Goal: Task Accomplishment & Management: Manage account settings

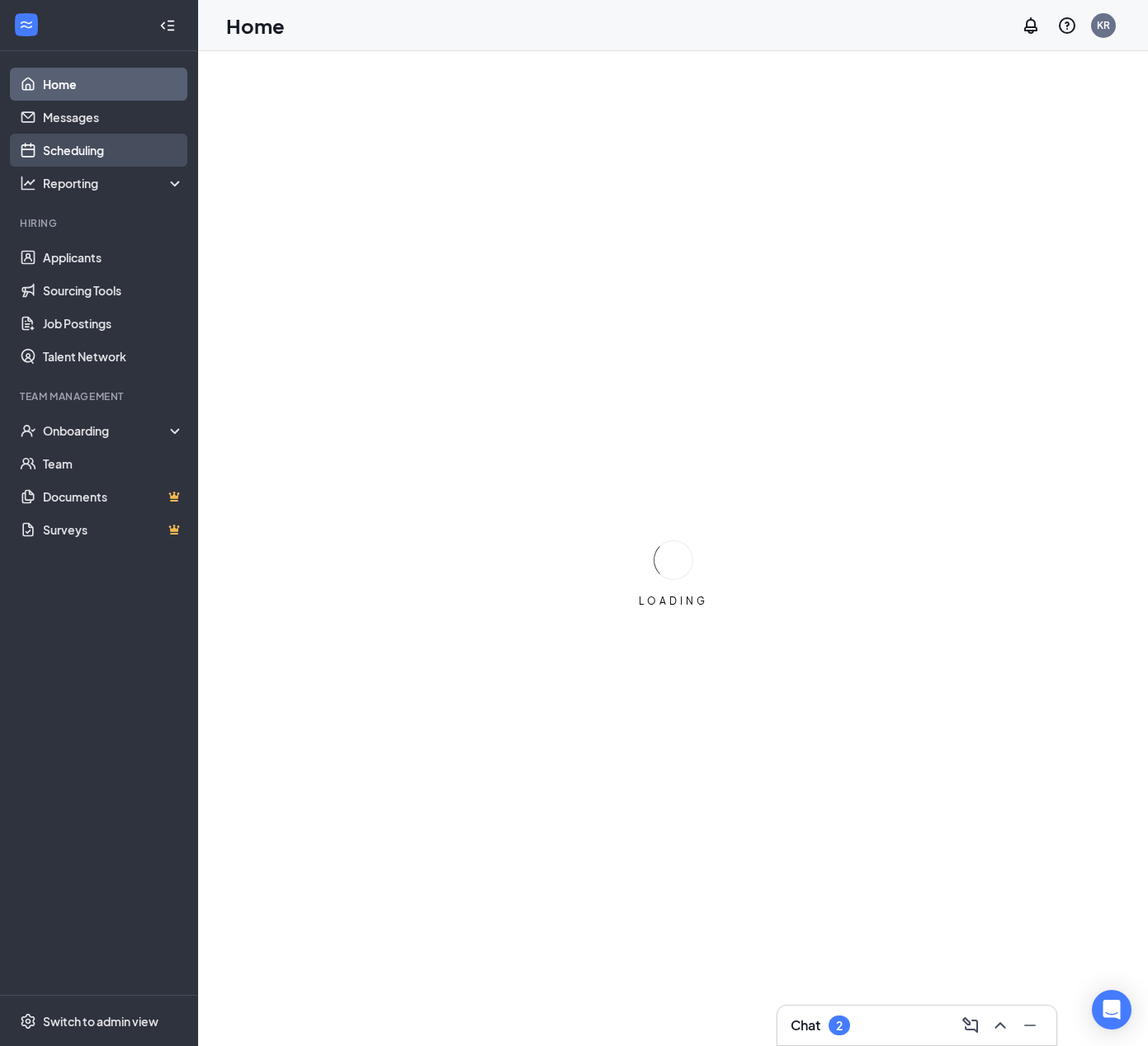
click at [79, 145] on link "Scheduling" at bounding box center [113, 150] width 141 height 33
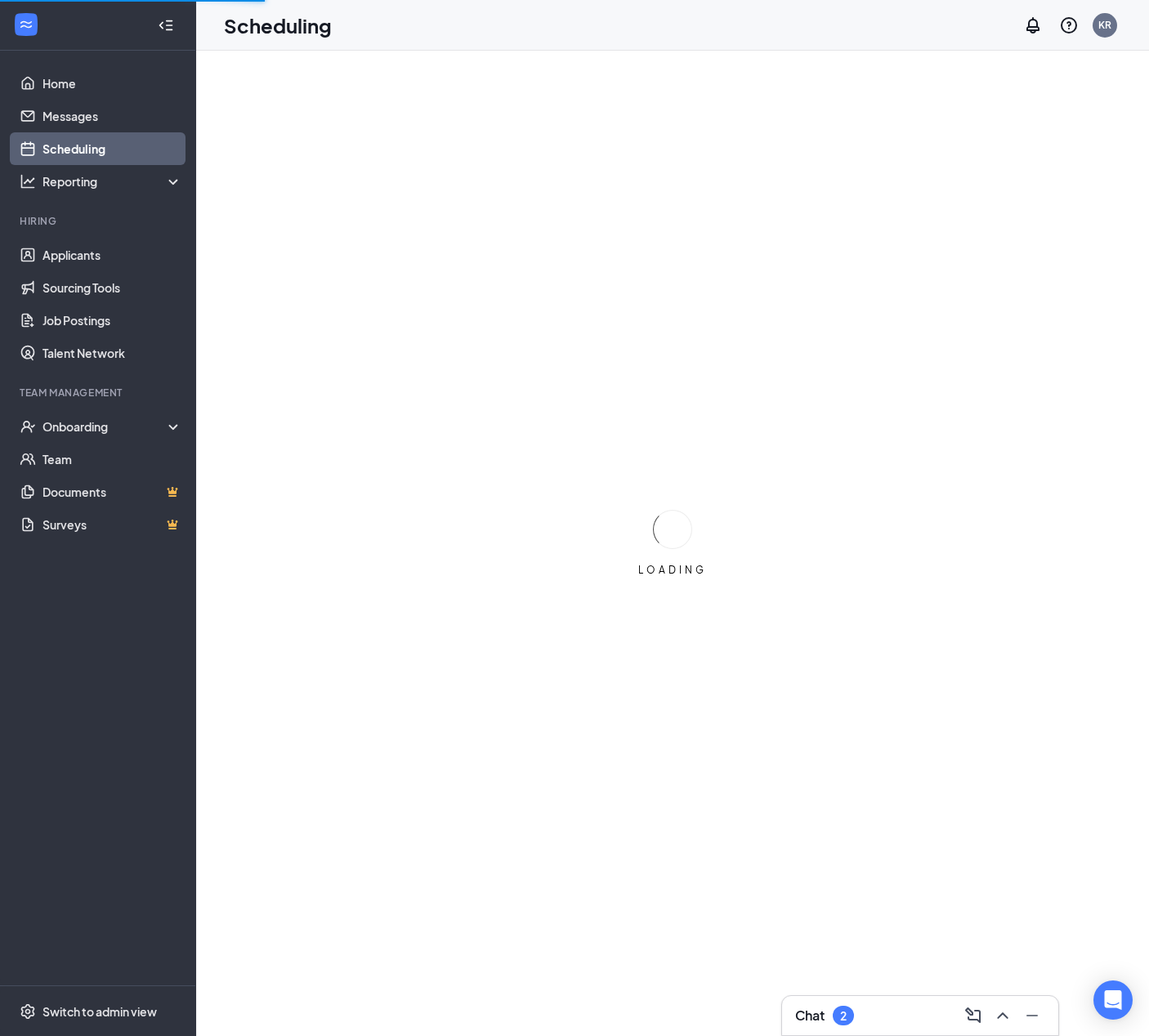
click at [867, 1002] on div "Chat 2" at bounding box center [921, 1016] width 277 height 39
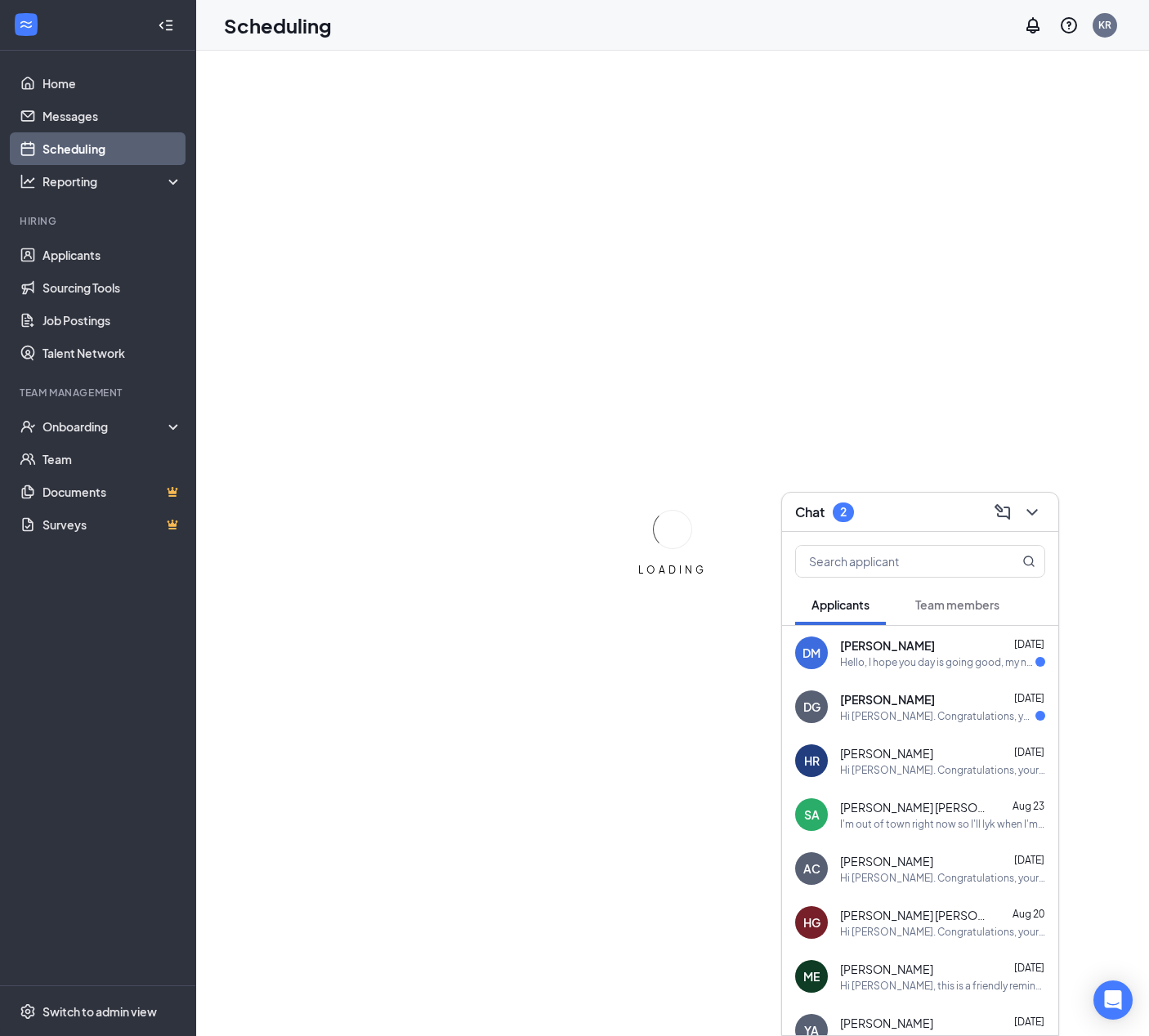
click at [892, 661] on div "Hello, I hope you day is going good, my names [PERSON_NAME] and I am supposed t…" at bounding box center [938, 663] width 195 height 14
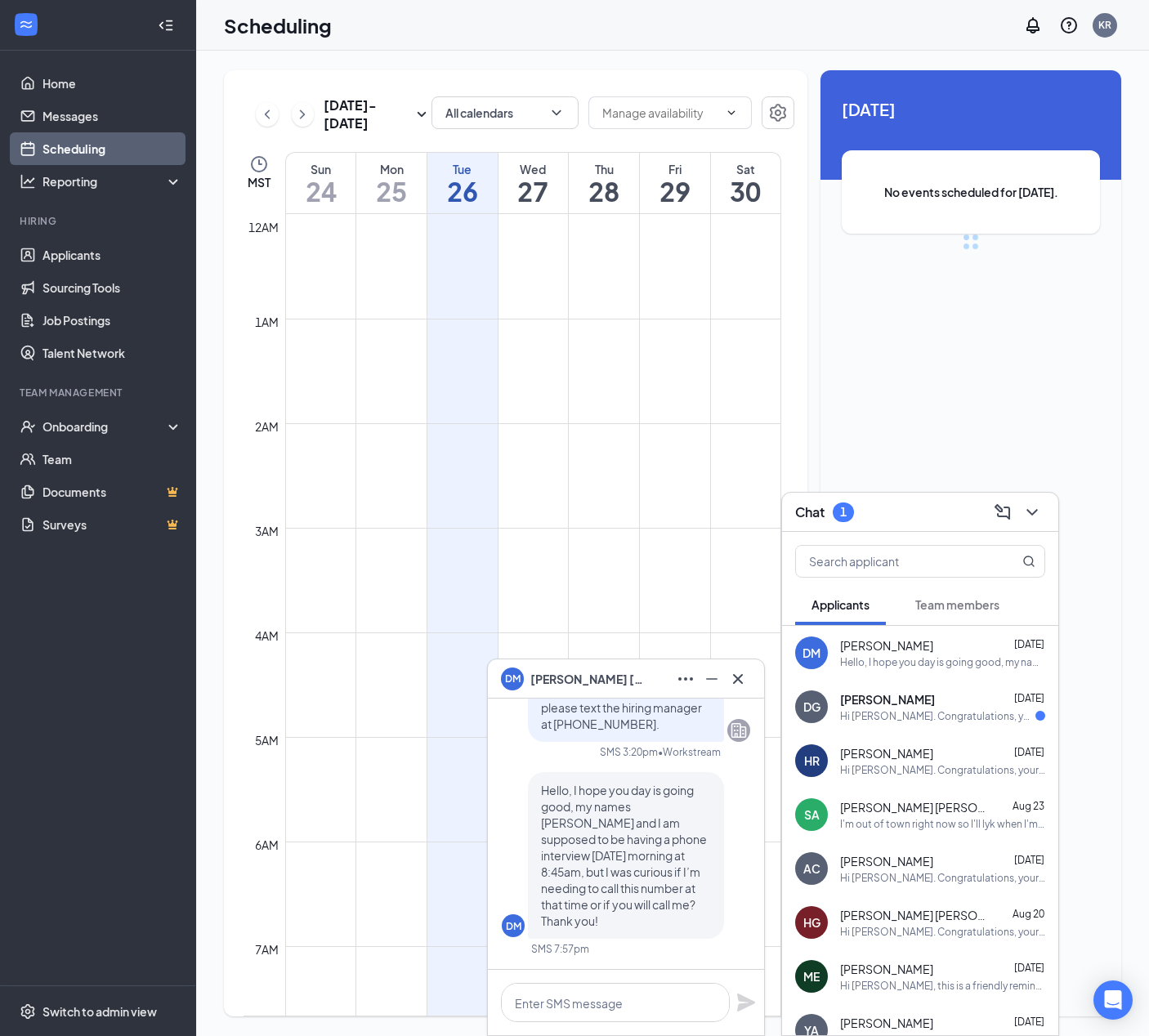
scroll to position [803, 0]
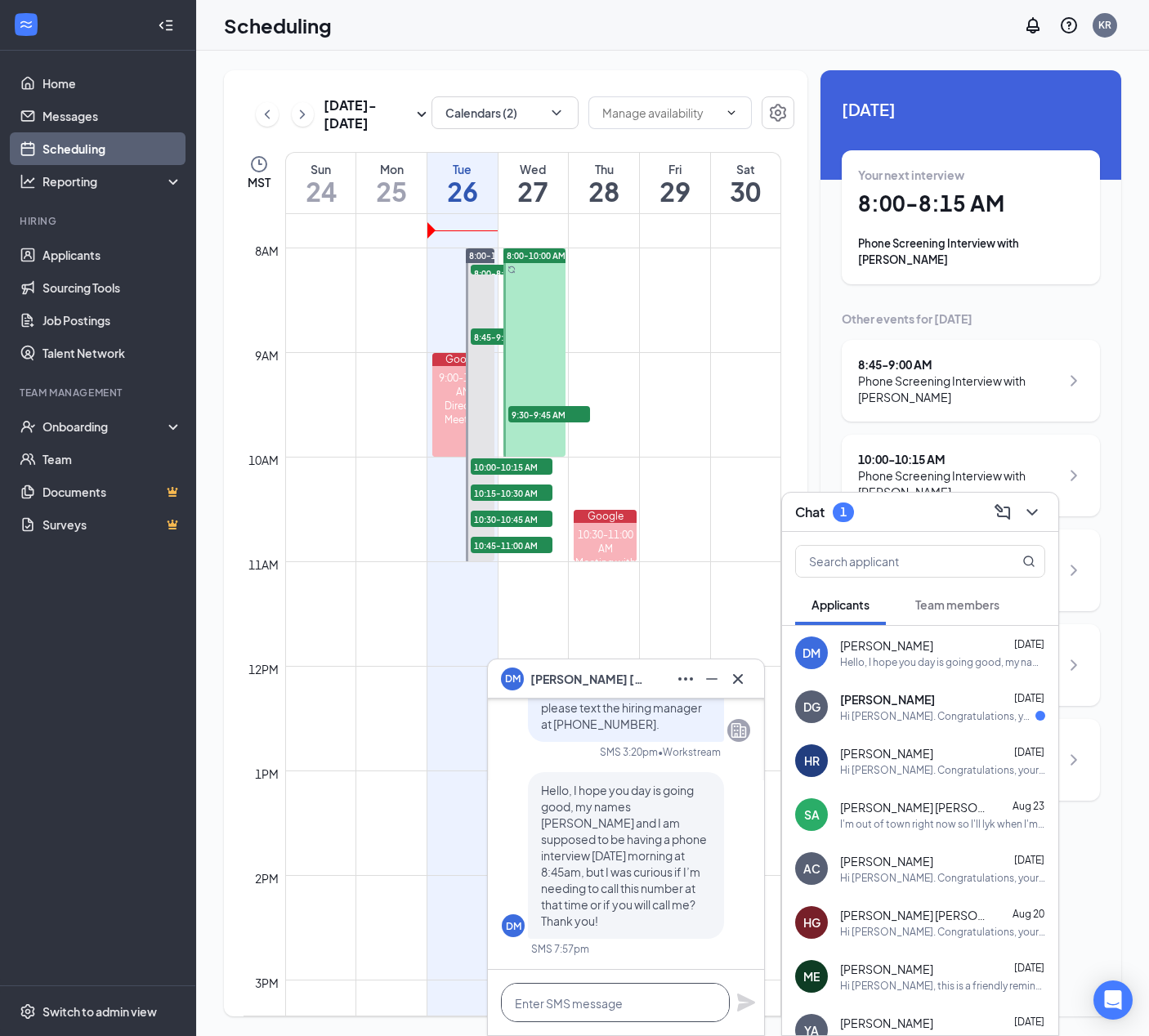
click at [613, 991] on textarea at bounding box center [616, 1003] width 229 height 39
click at [625, 999] on textarea at bounding box center [616, 1003] width 229 height 39
type textarea "g"
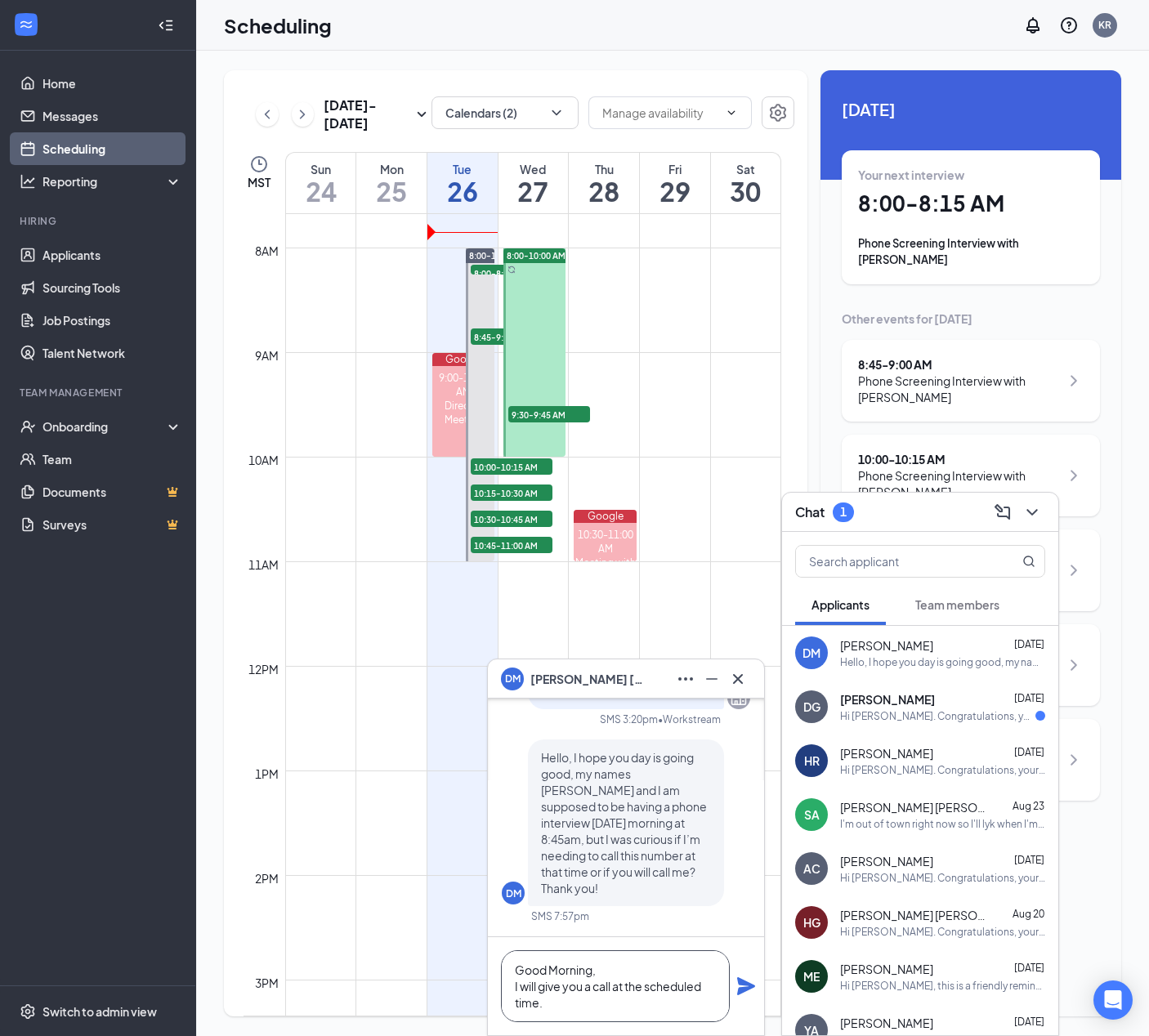
type textarea "Good Morning, I will give you a call at the scheduled time."
click at [747, 988] on icon "Plane" at bounding box center [746, 987] width 18 height 18
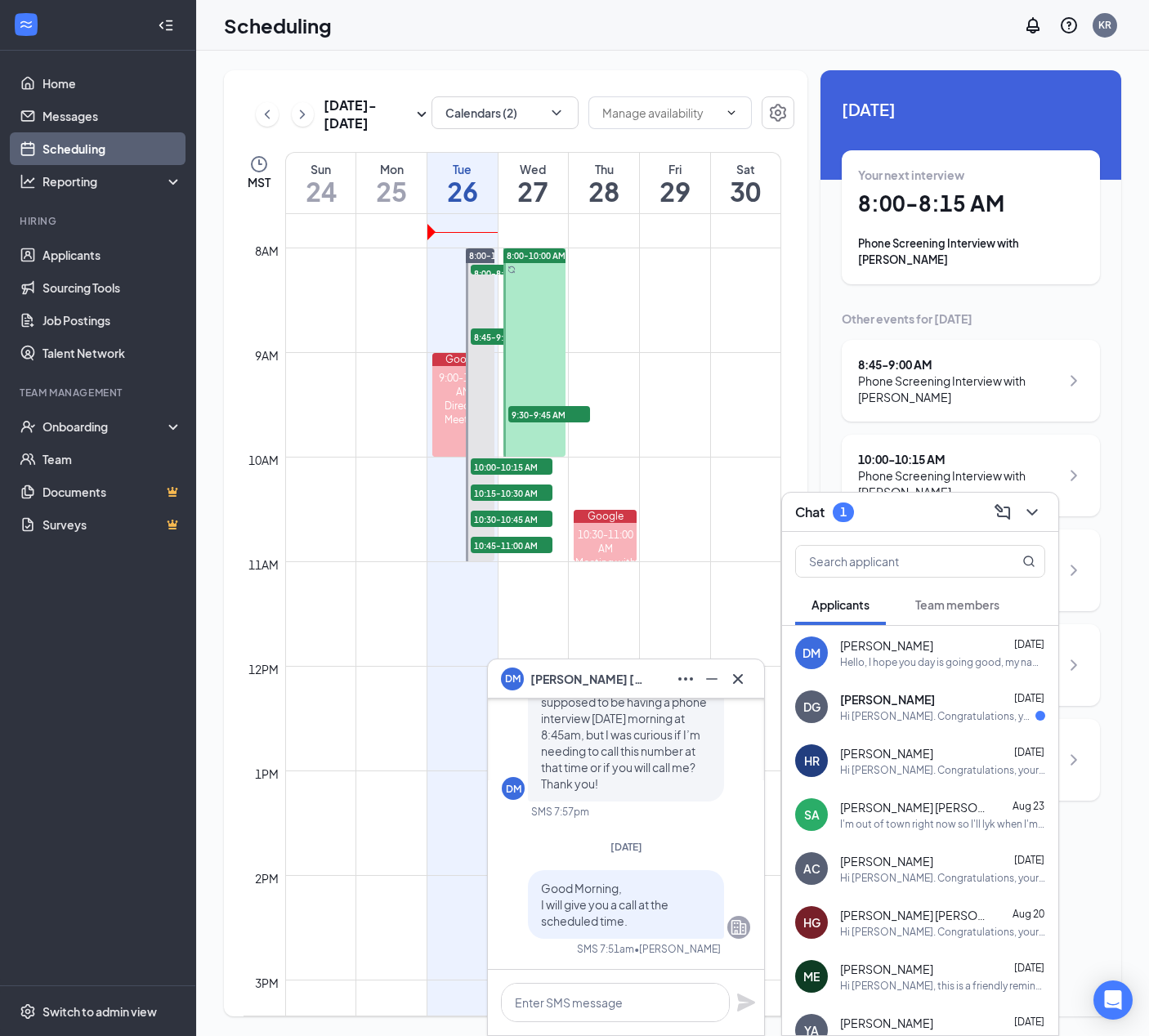
scroll to position [0, 0]
click at [739, 676] on icon "Cross" at bounding box center [738, 680] width 20 height 20
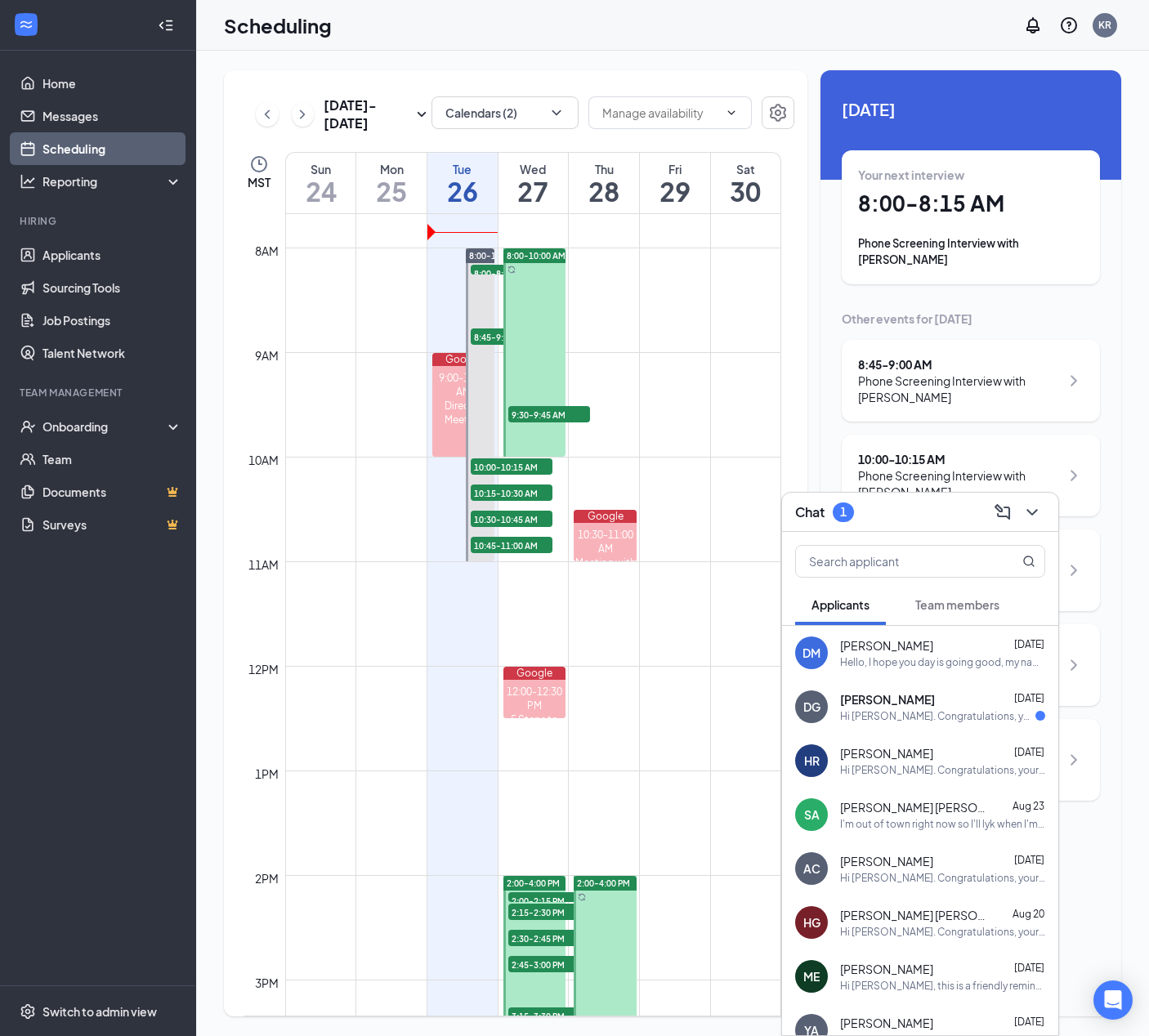
click at [926, 706] on div "[PERSON_NAME] [DATE]" at bounding box center [942, 699] width 205 height 16
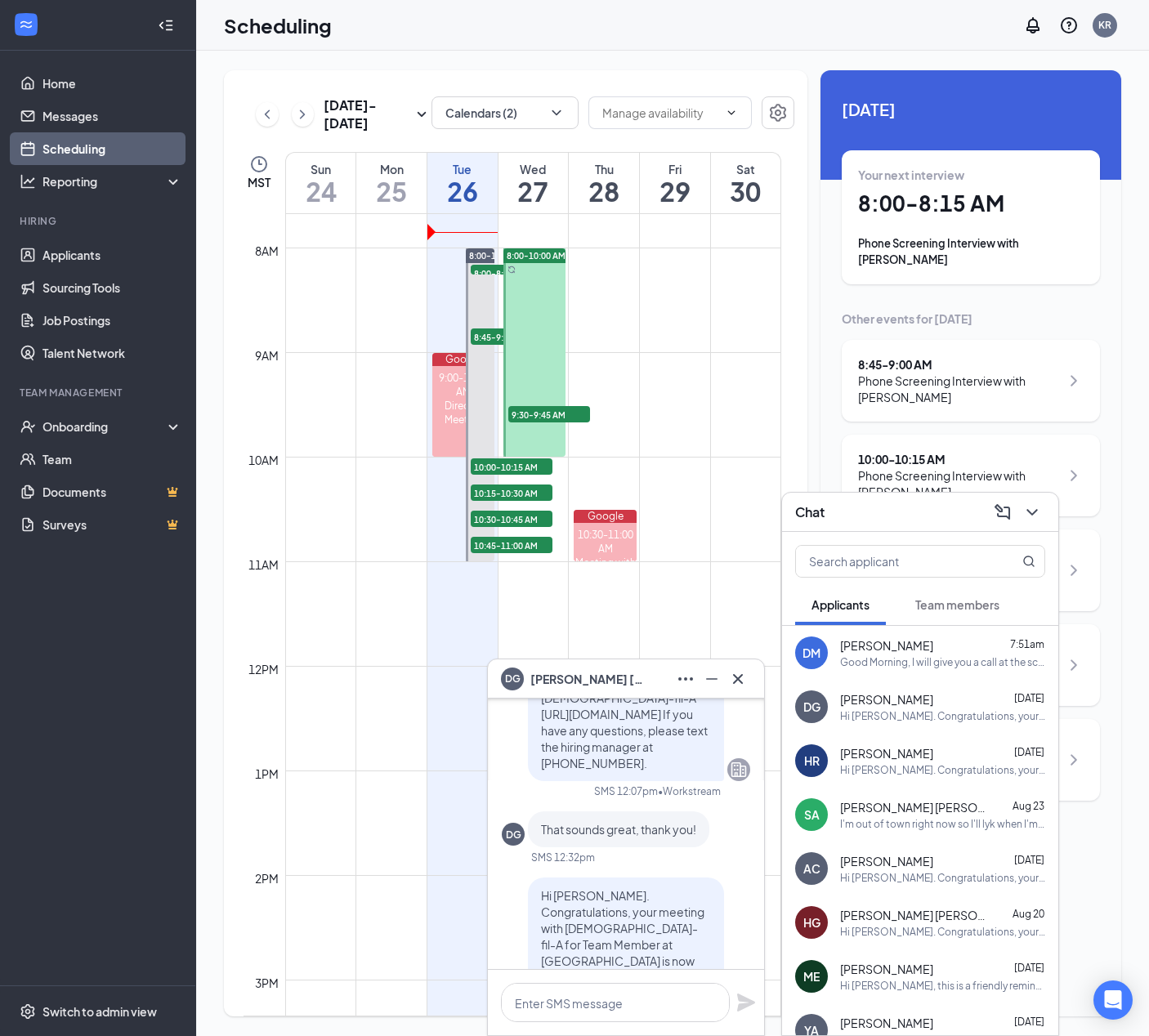
scroll to position [-245, 0]
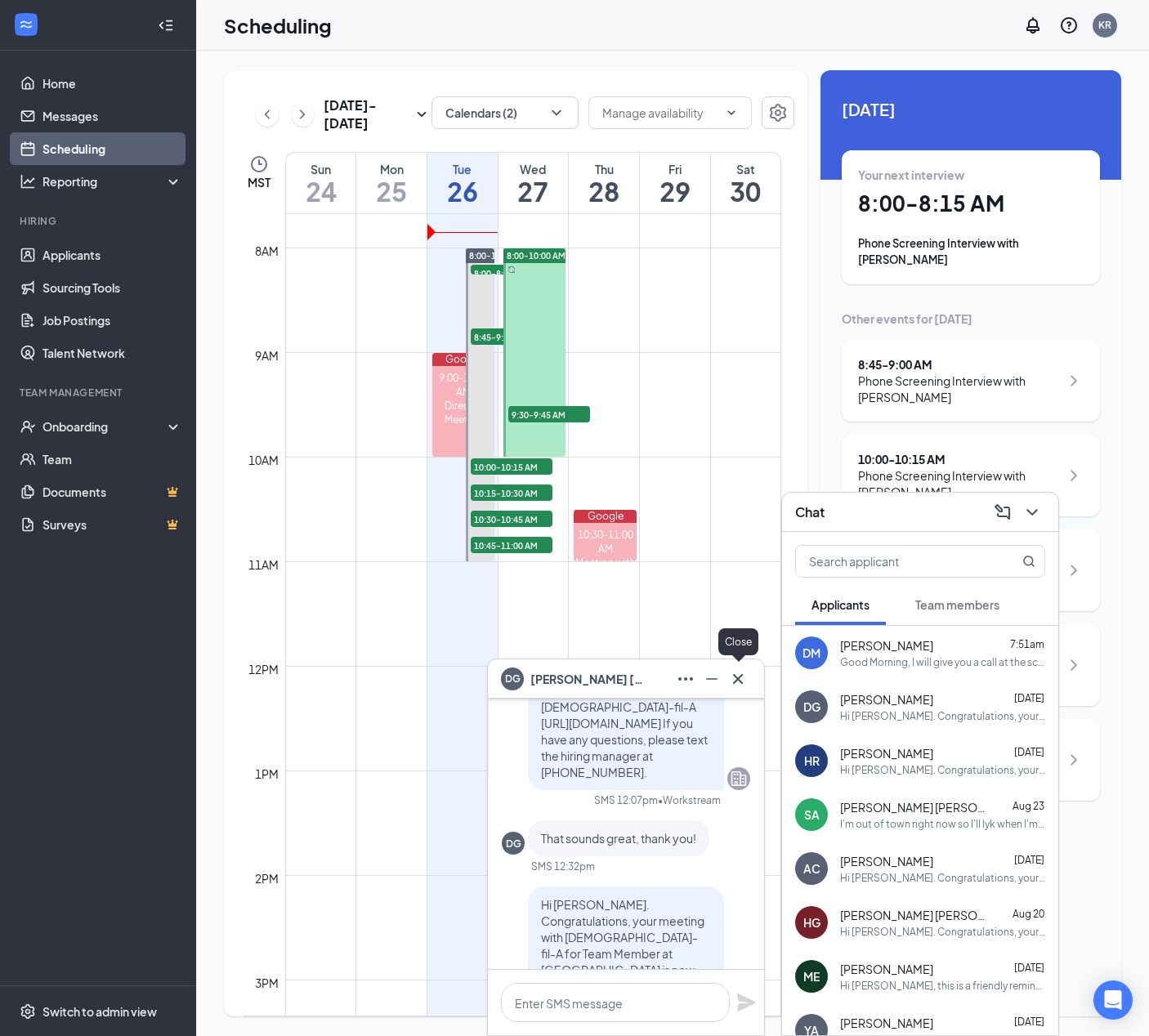
click at [745, 688] on icon "Cross" at bounding box center [738, 680] width 20 height 20
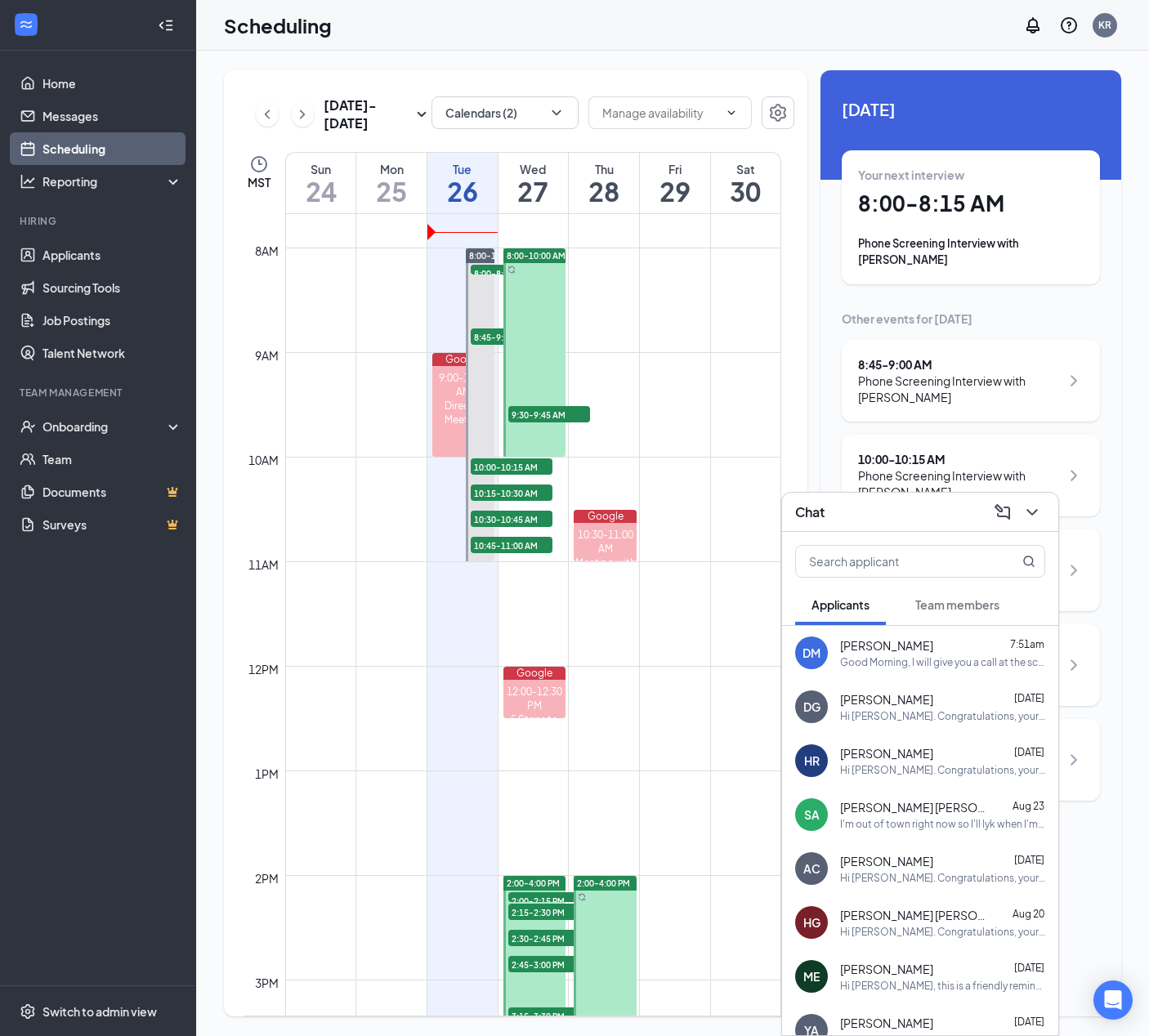
click at [982, 201] on h1 "8:00 - 8:15 AM" at bounding box center [971, 203] width 226 height 28
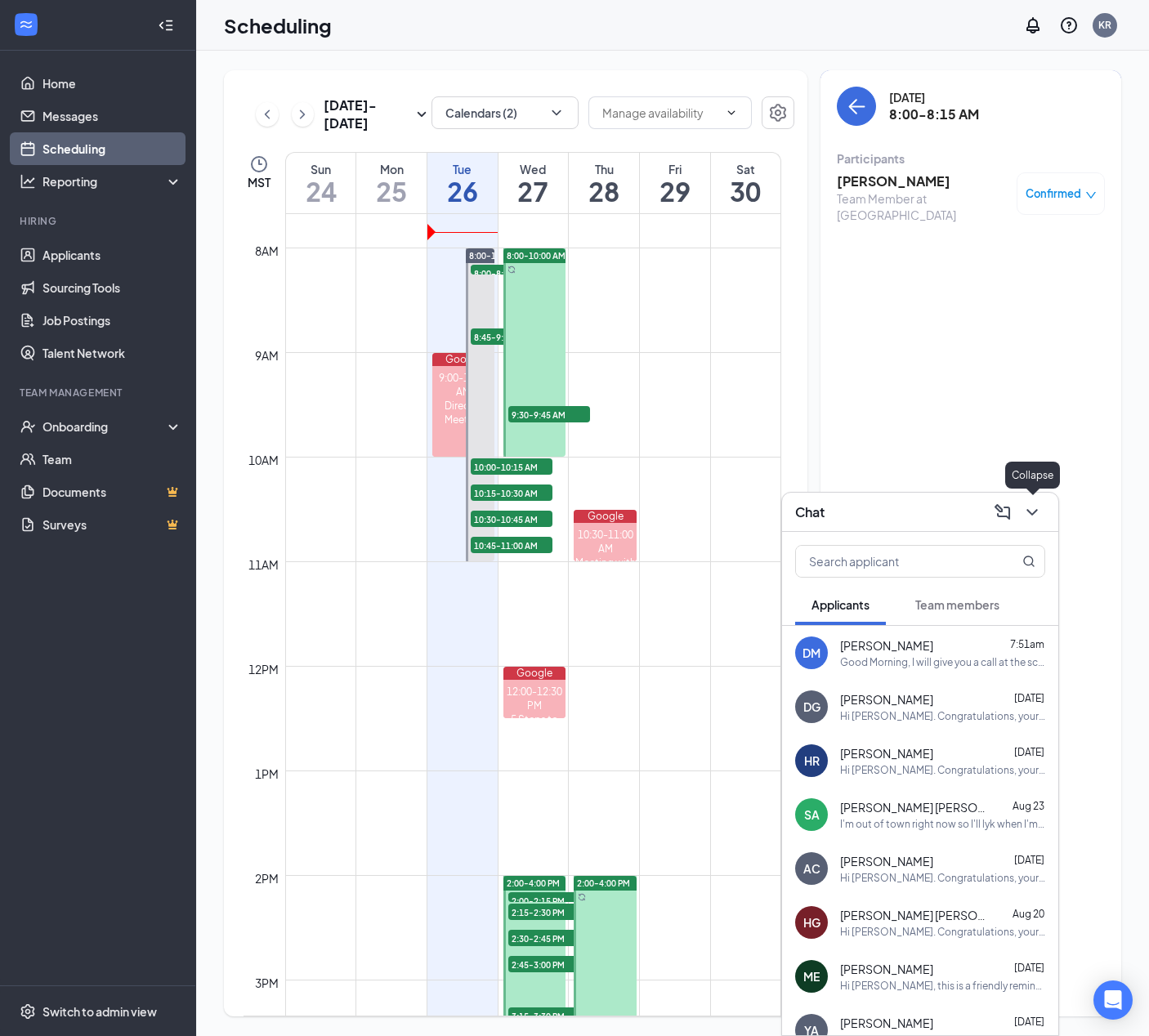
click at [1033, 507] on icon "ChevronDown" at bounding box center [1033, 512] width 20 height 20
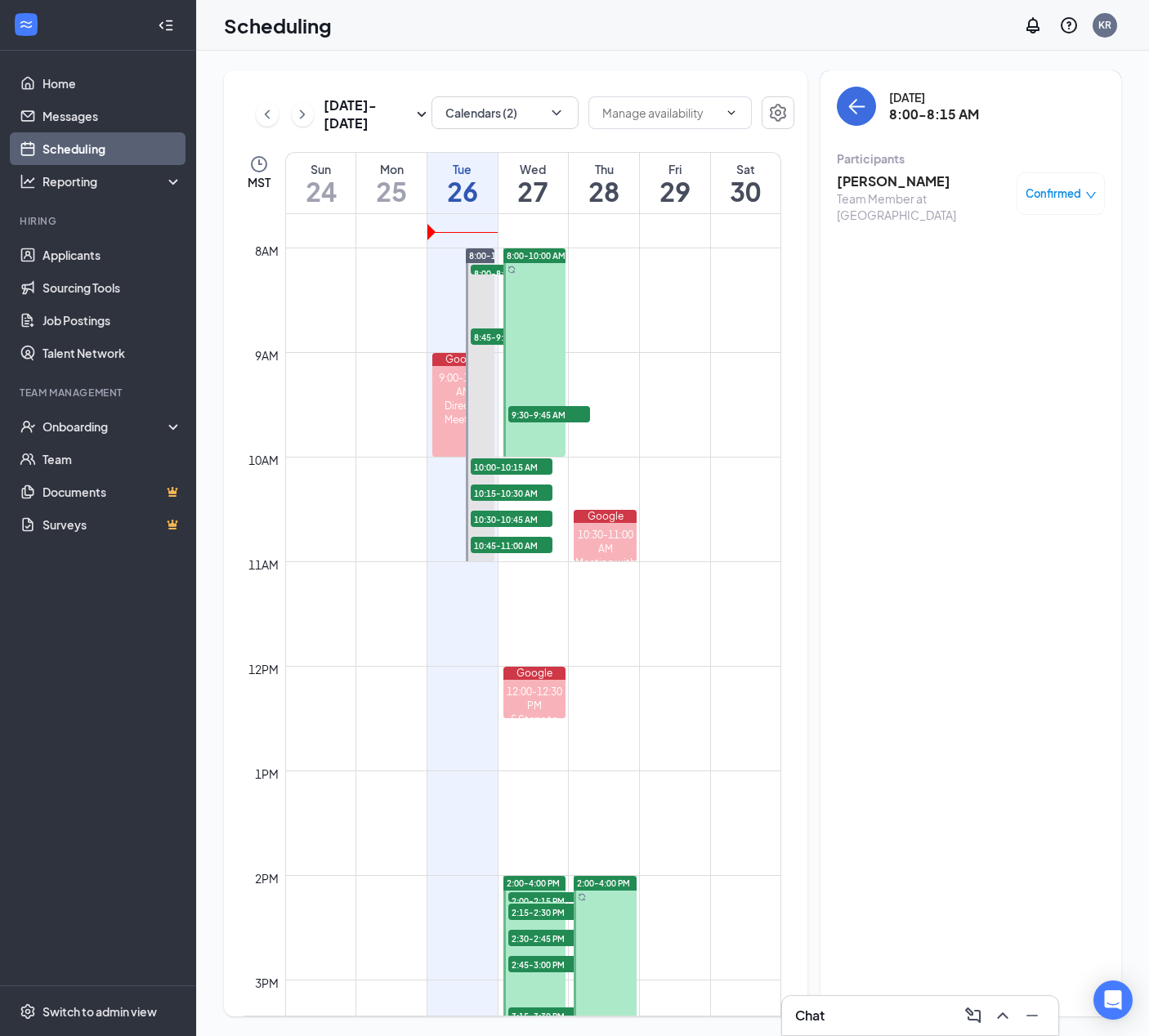
click at [881, 185] on h3 "[PERSON_NAME]" at bounding box center [923, 182] width 172 height 18
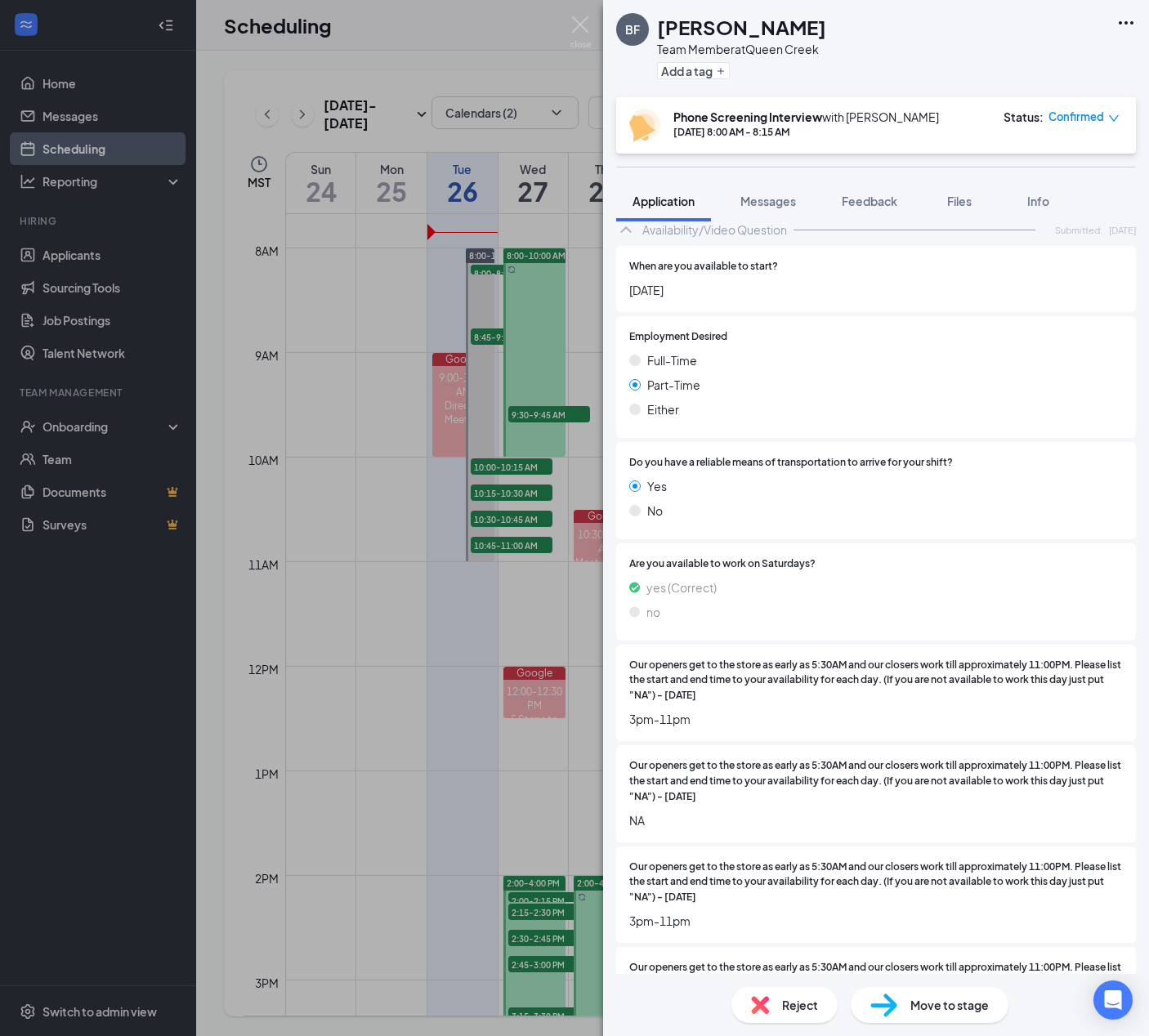
scroll to position [1436, 0]
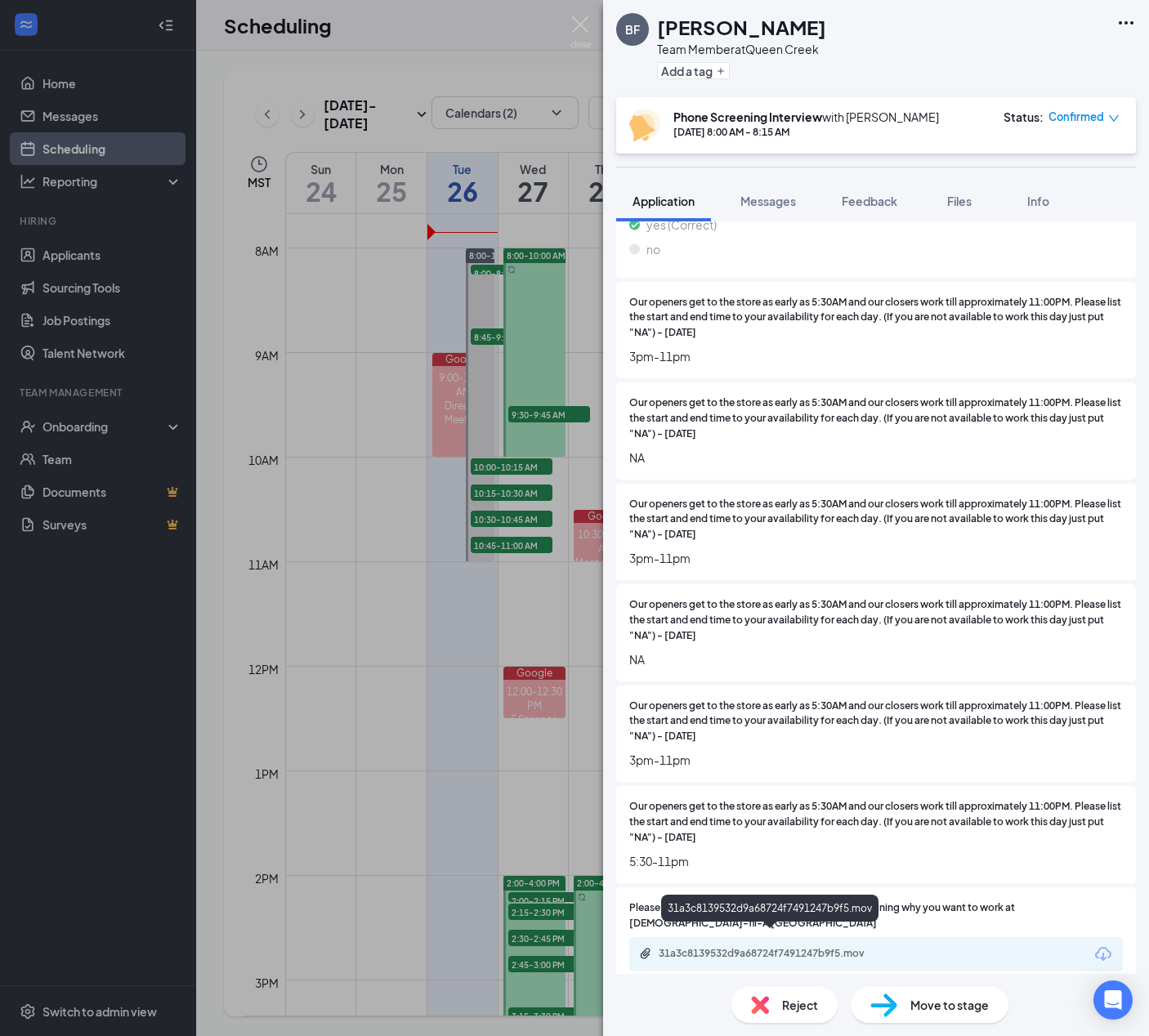
click at [731, 947] on div "31a3c8139532d9a68724f7491247b9f5.mov" at bounding box center [774, 954] width 229 height 13
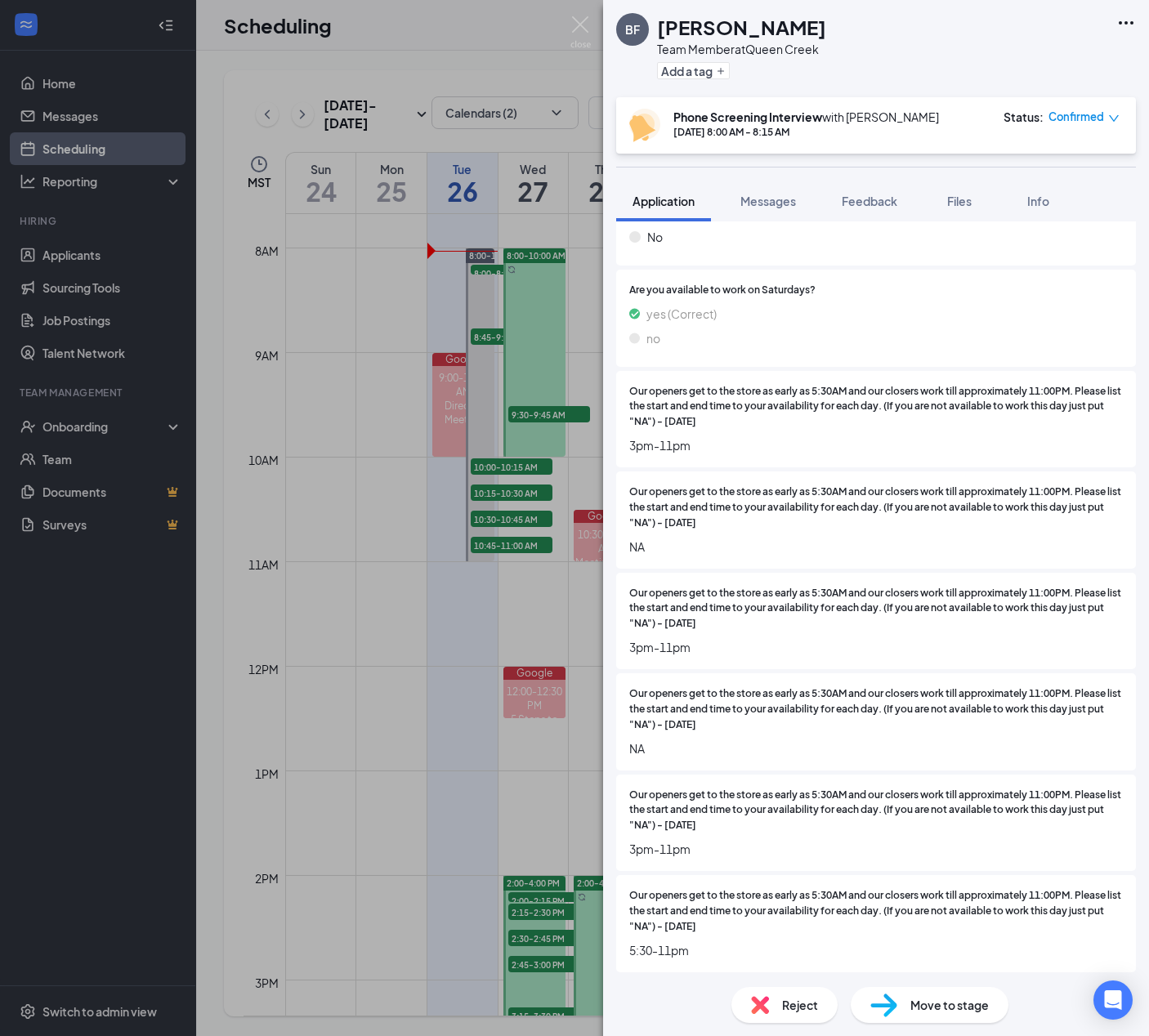
scroll to position [1390, 0]
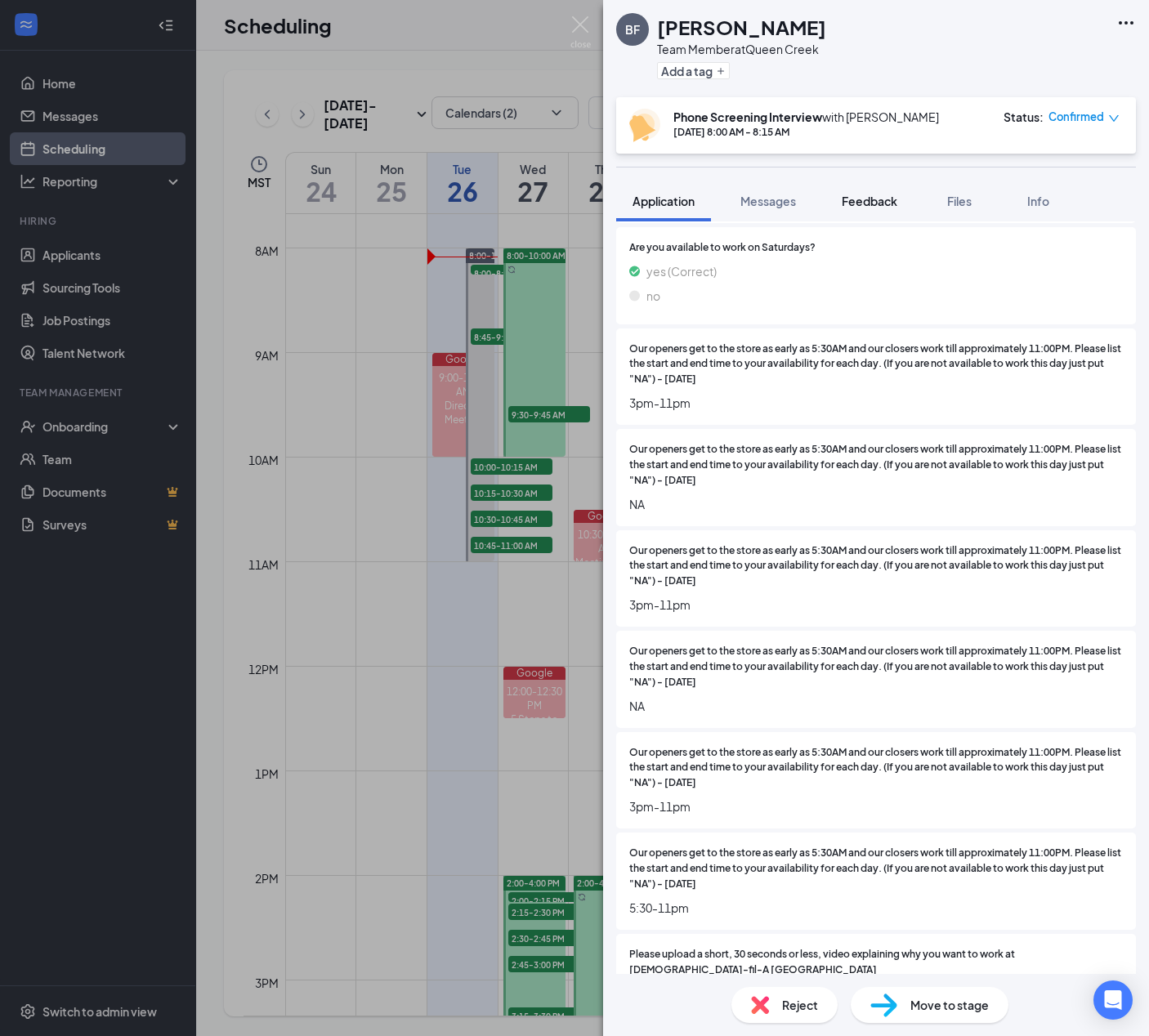
click at [868, 200] on span "Feedback" at bounding box center [870, 201] width 56 height 14
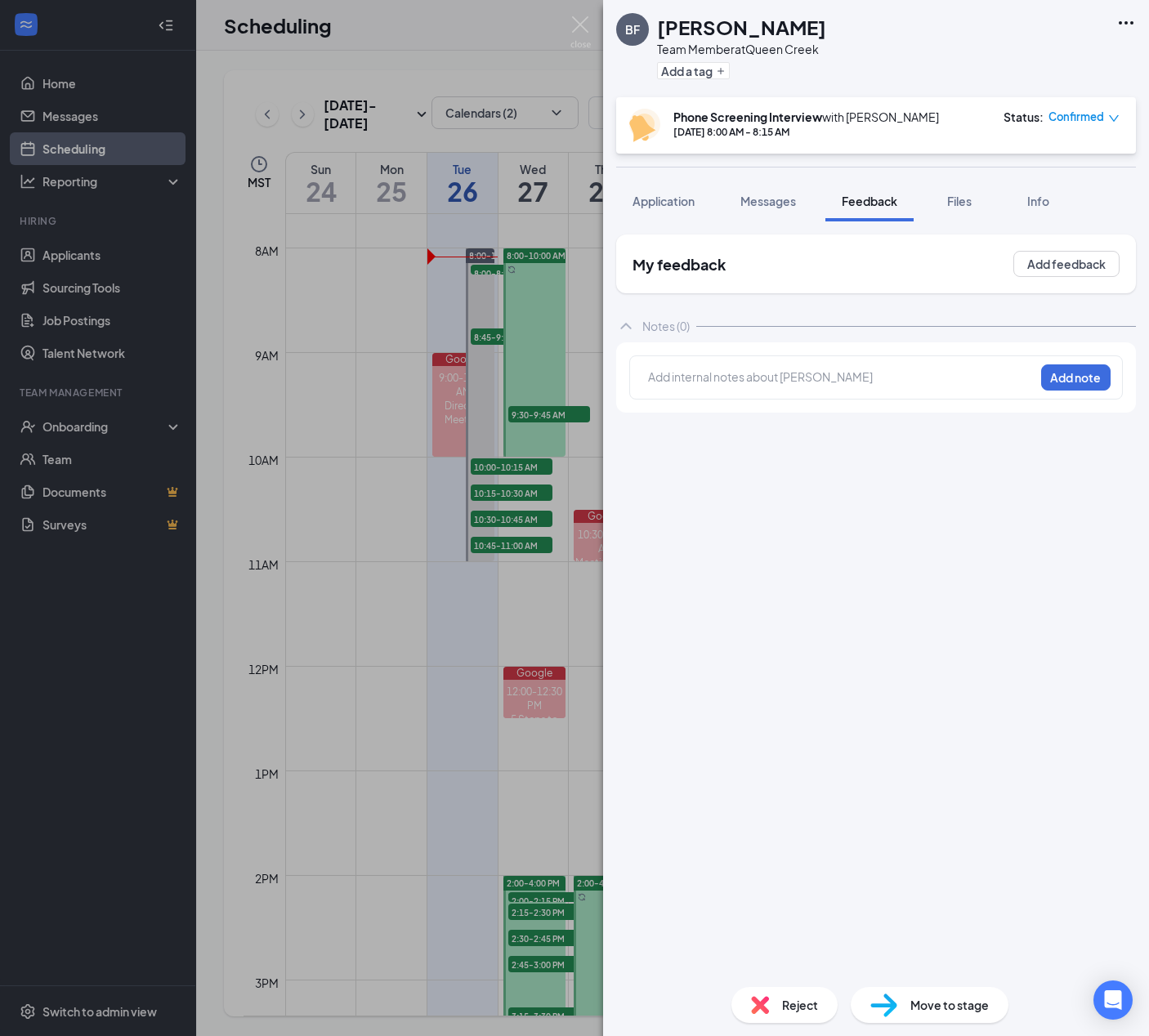
click at [827, 374] on div at bounding box center [842, 377] width 385 height 17
click at [896, 373] on div "BF [PERSON_NAME] Team Member at [GEOGRAPHIC_DATA] Add a tag Phone Screening Int…" at bounding box center [877, 518] width 546 height 1036
click at [850, 367] on div "1. (Why CFA?) 2. (Seasonal or Long Term/extended vacations) 3. (FT/PT) 4. (Avai…" at bounding box center [876, 452] width 493 height 194
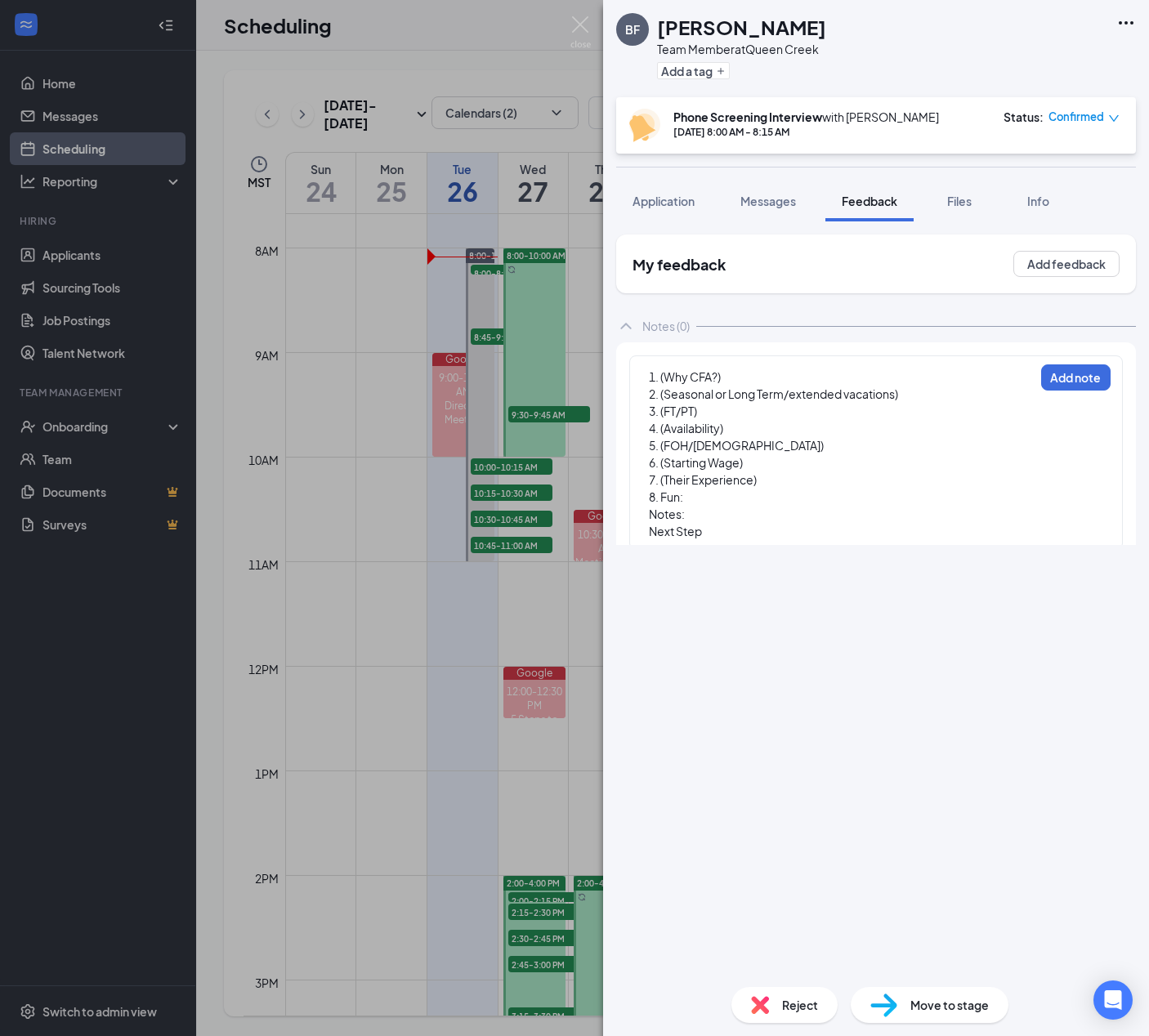
click at [861, 379] on div "1. (Why CFA?)" at bounding box center [842, 377] width 385 height 17
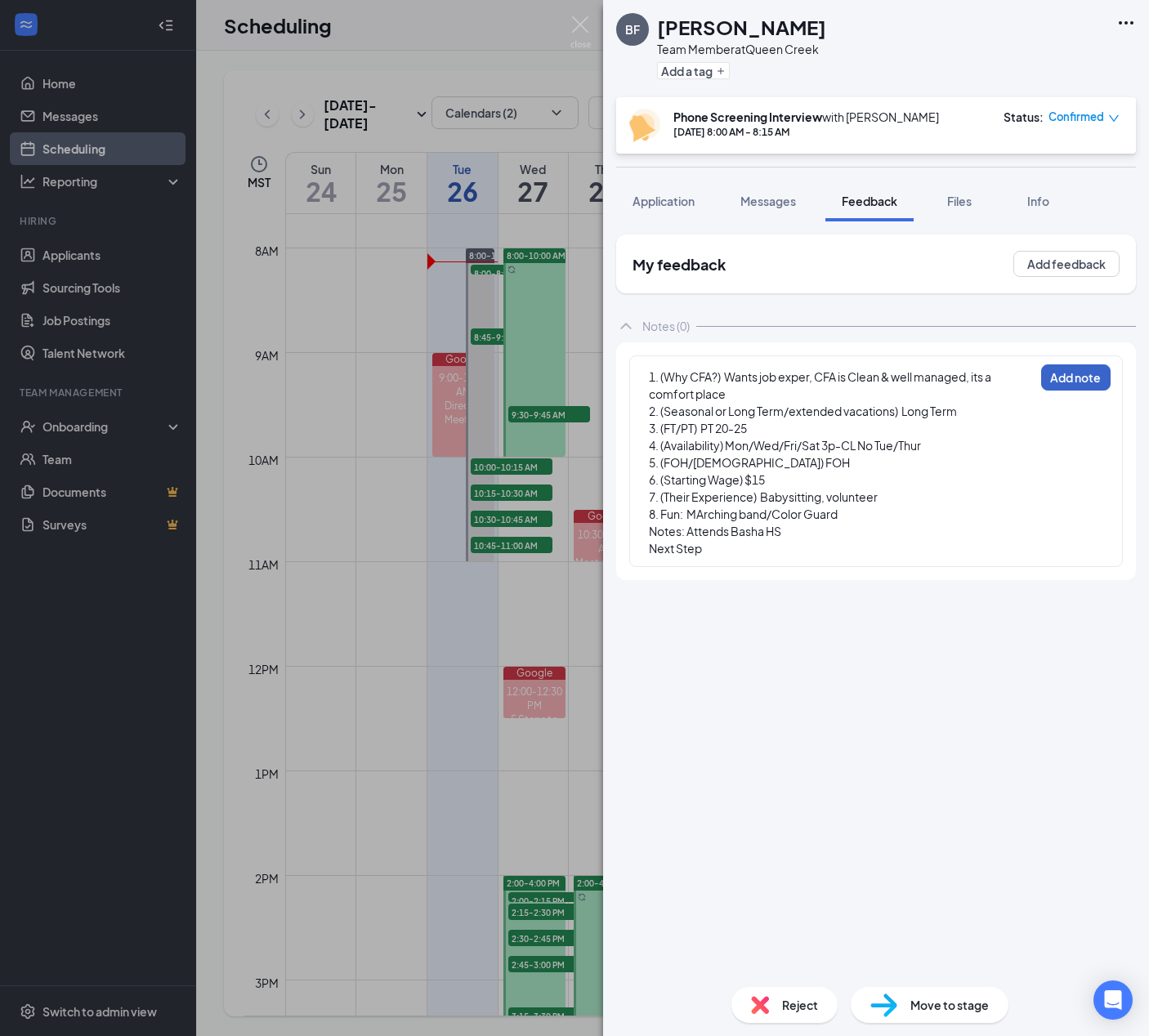
click at [1094, 379] on button "Add note" at bounding box center [1076, 377] width 70 height 26
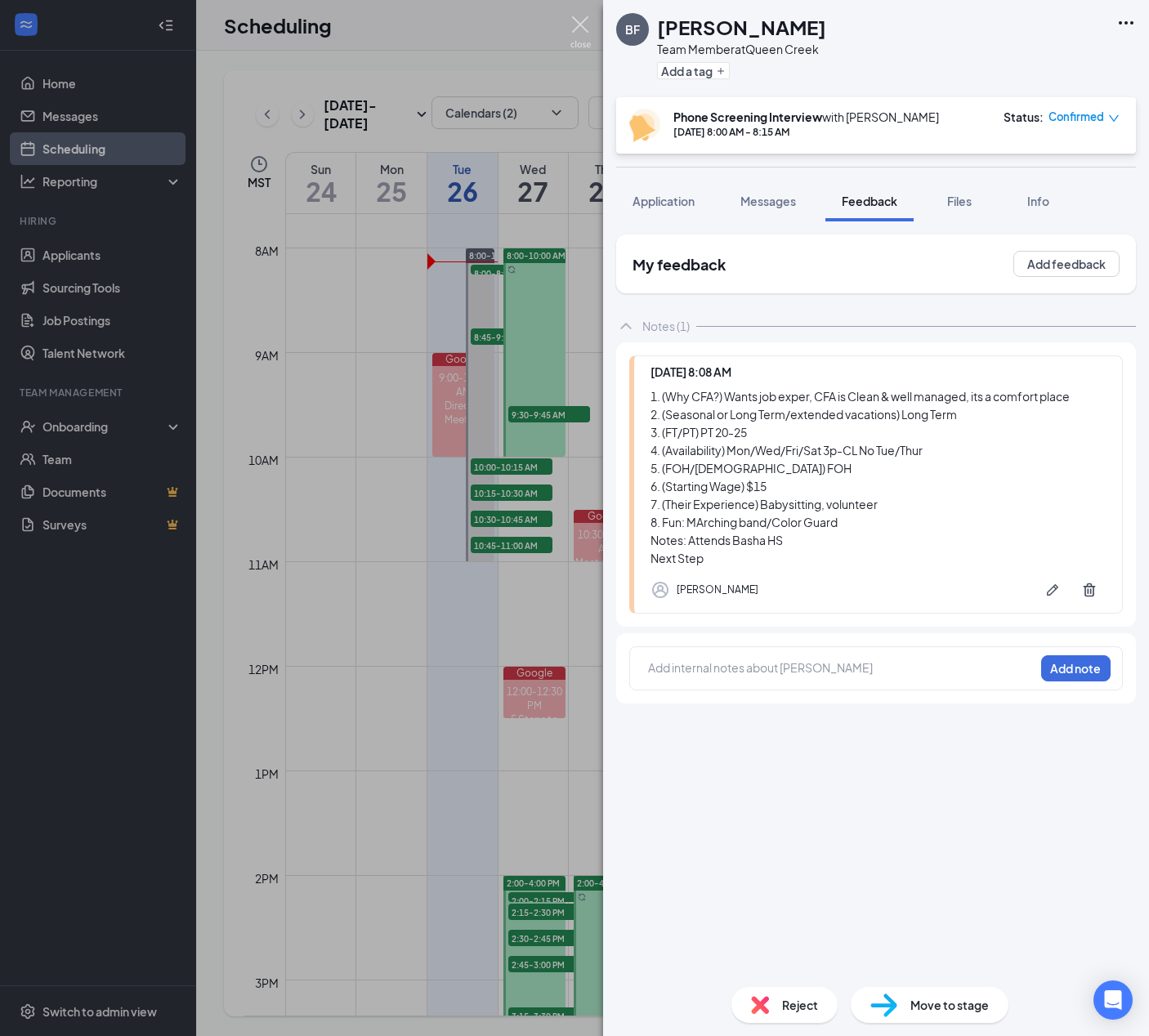
click at [582, 30] on img at bounding box center [580, 32] width 21 height 32
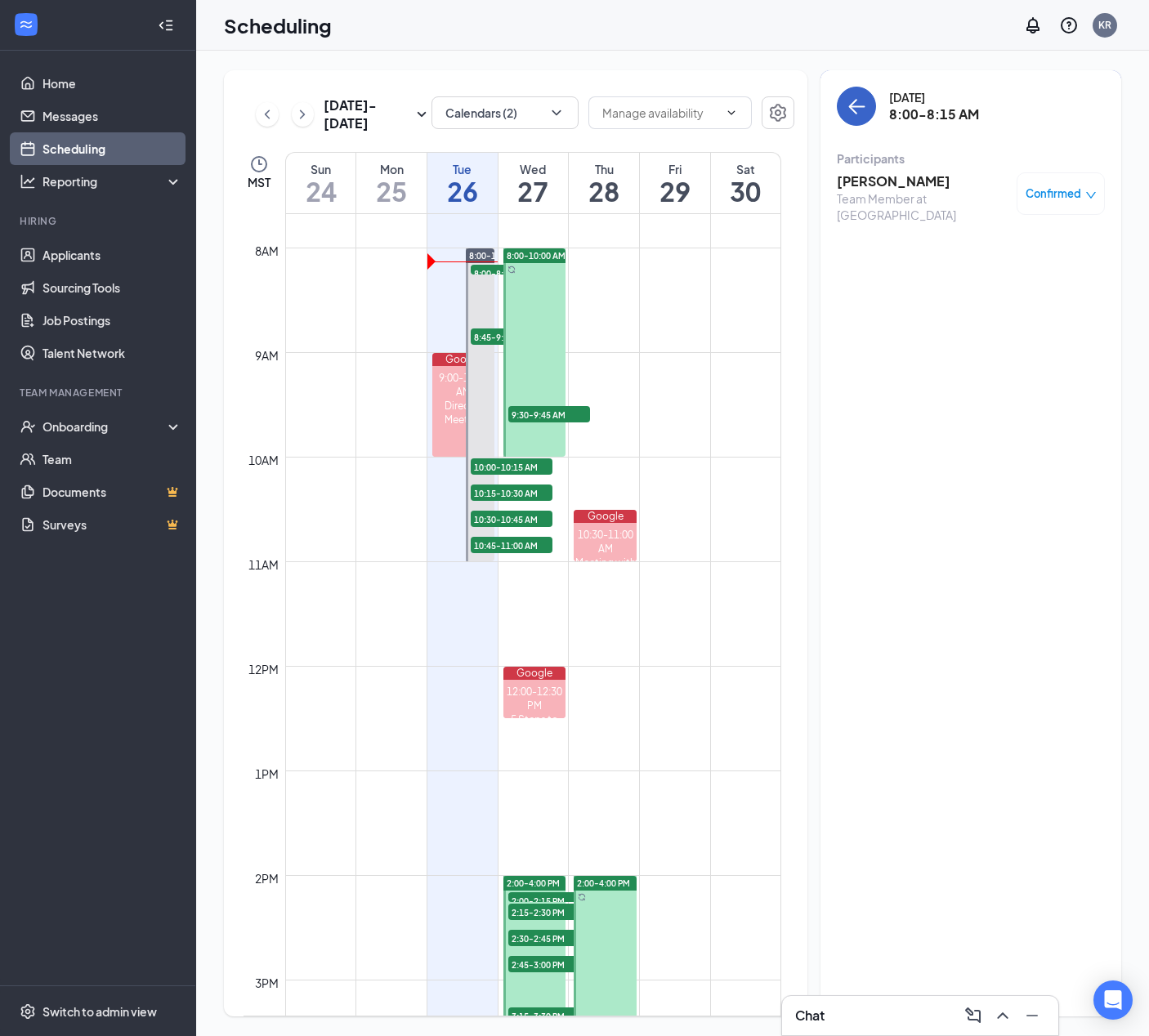
click at [859, 107] on icon "ArrowLeft" at bounding box center [857, 107] width 15 height 2
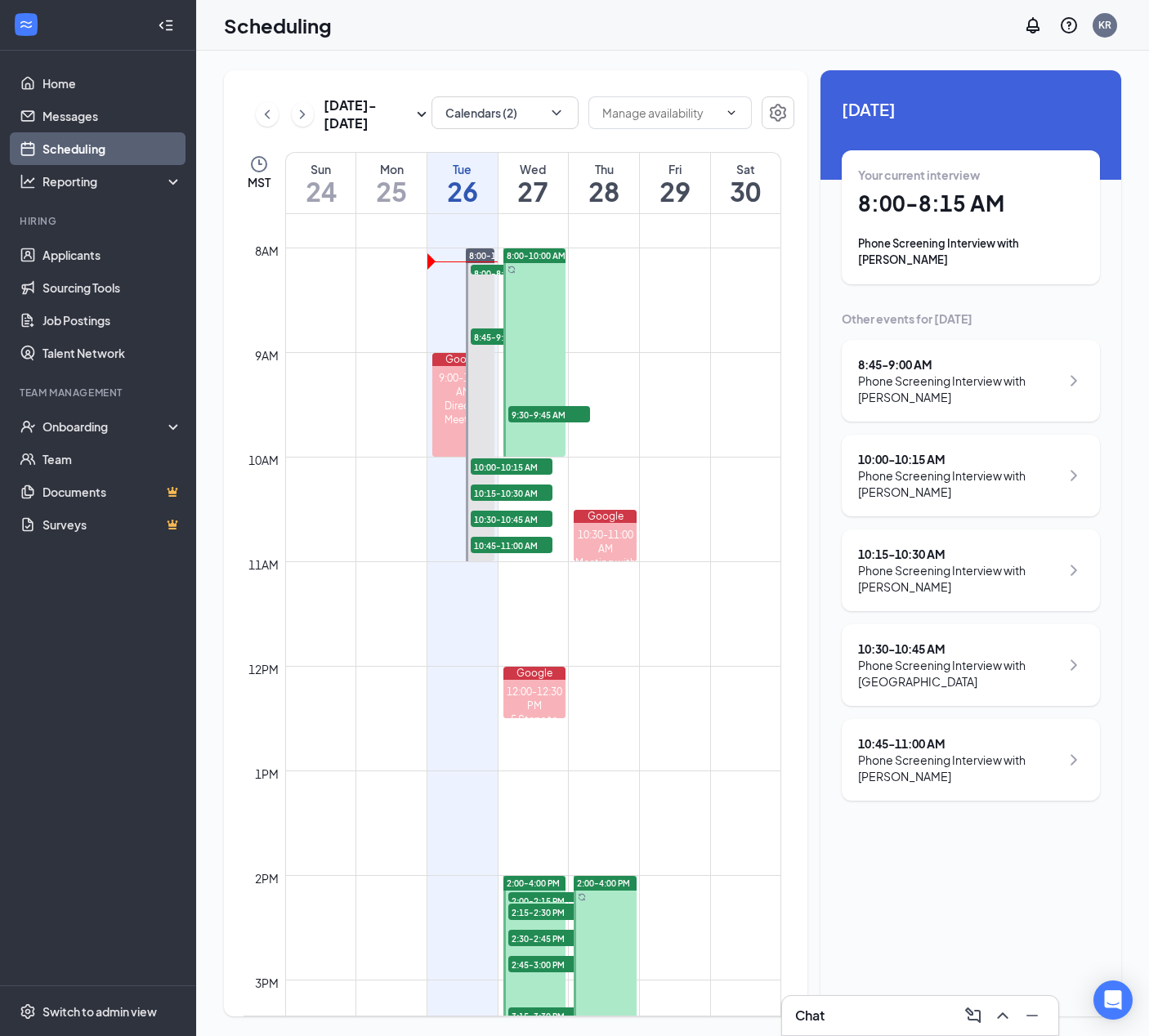
click at [883, 372] on div "Phone Screening Interview with [PERSON_NAME]" at bounding box center [958, 389] width 202 height 33
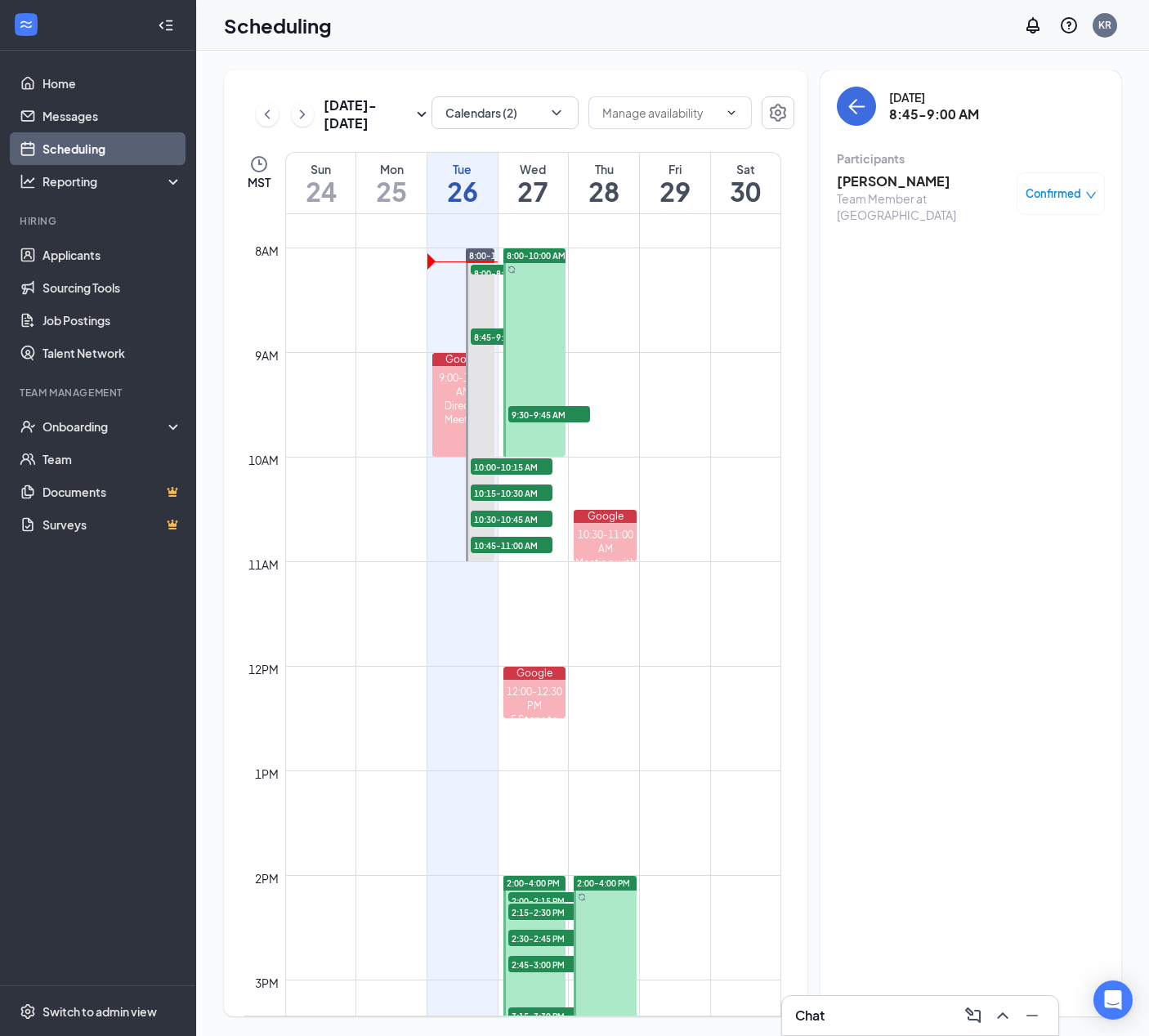
click at [903, 184] on h3 "[PERSON_NAME]" at bounding box center [923, 182] width 172 height 18
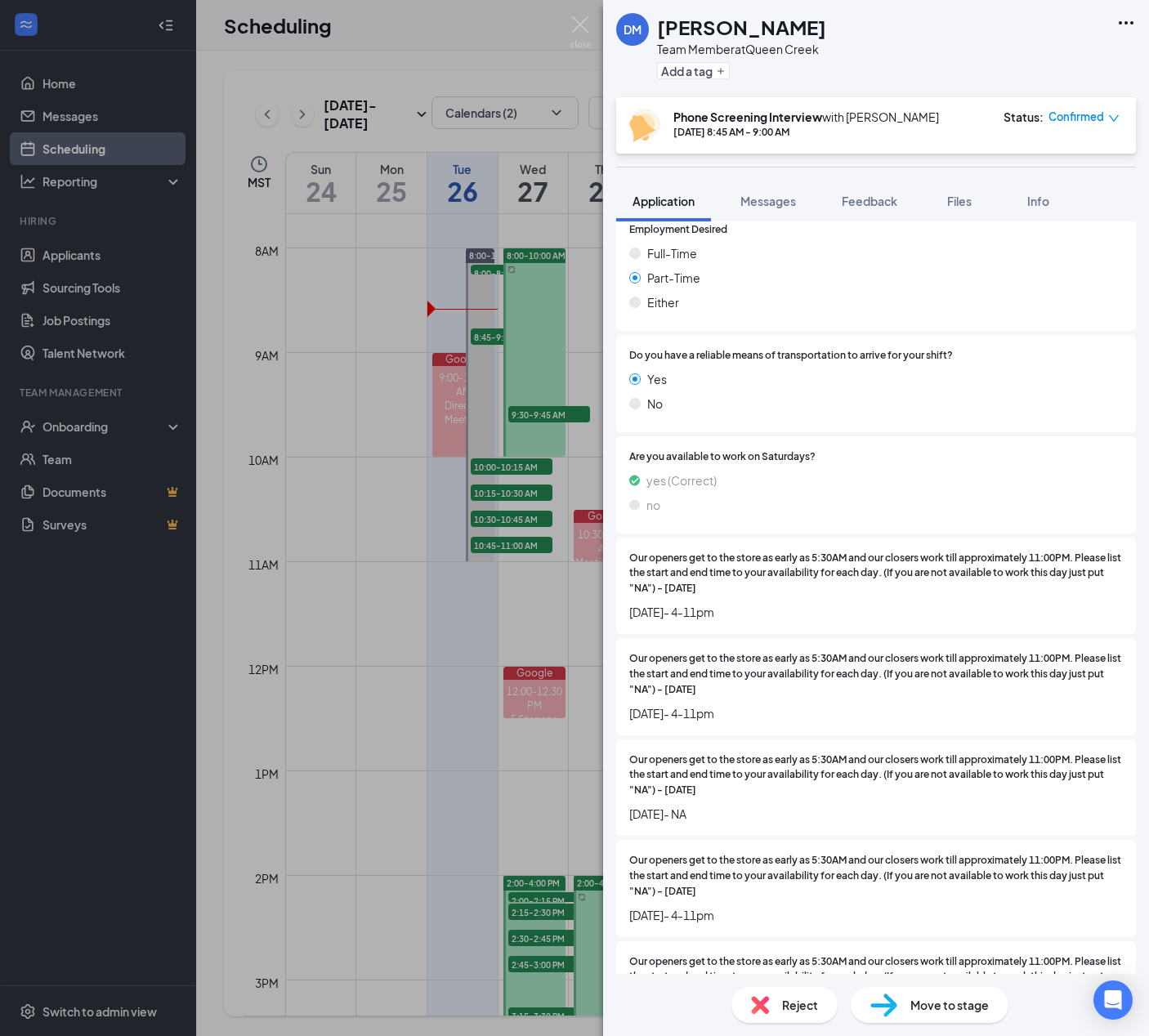
scroll to position [1400, 0]
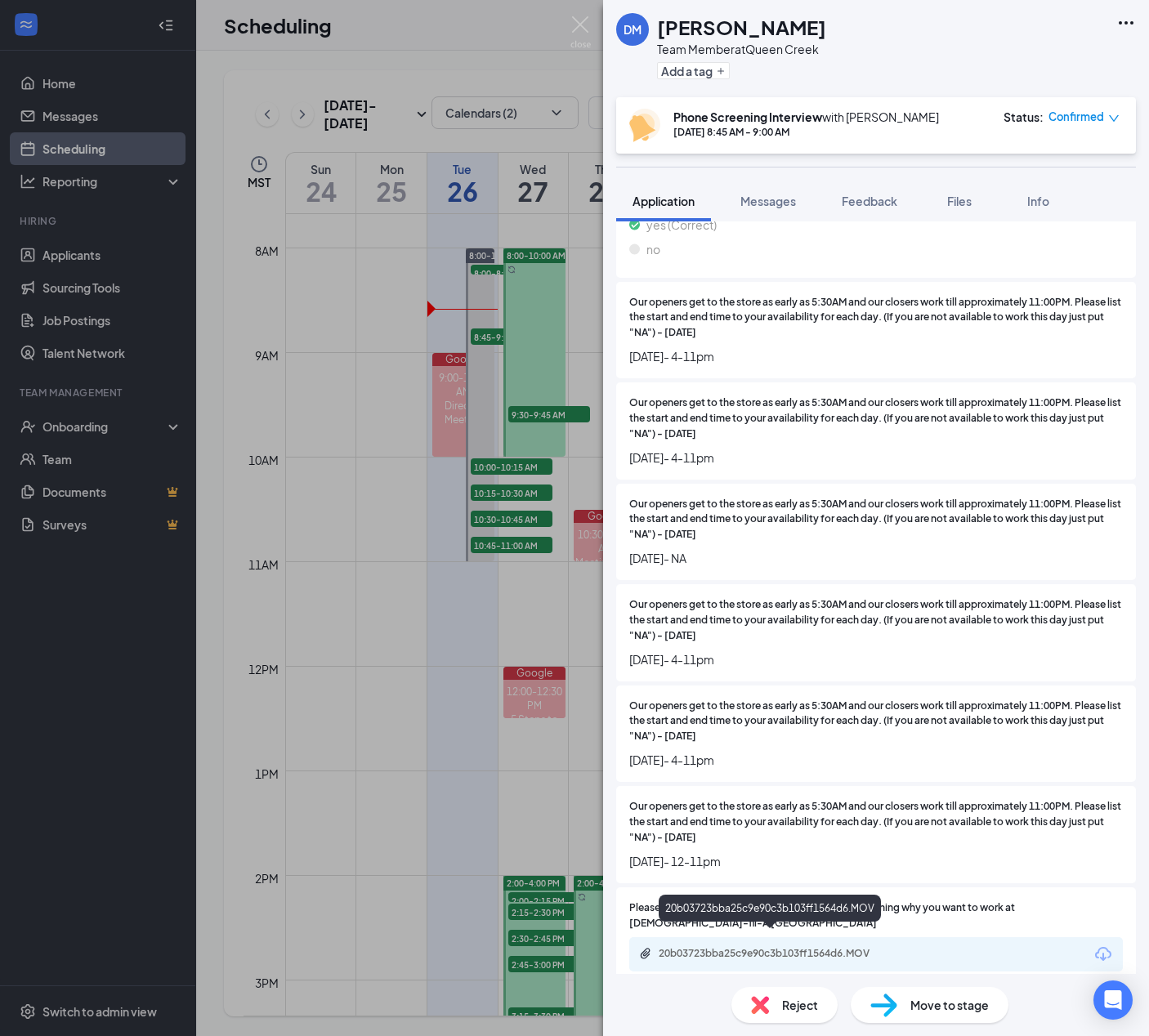
click at [782, 947] on div "20b03723bba25c9e90c3b103ff1564d6.MOV" at bounding box center [774, 954] width 229 height 13
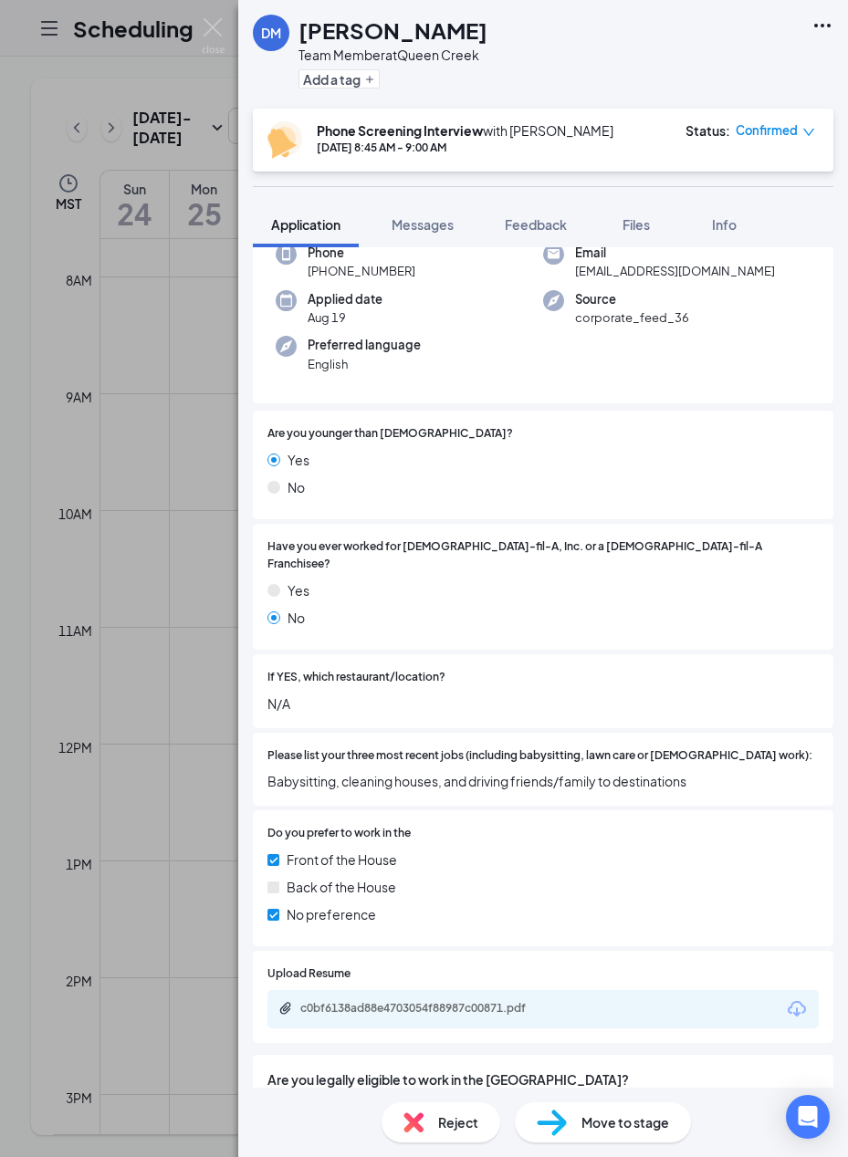
scroll to position [0, 0]
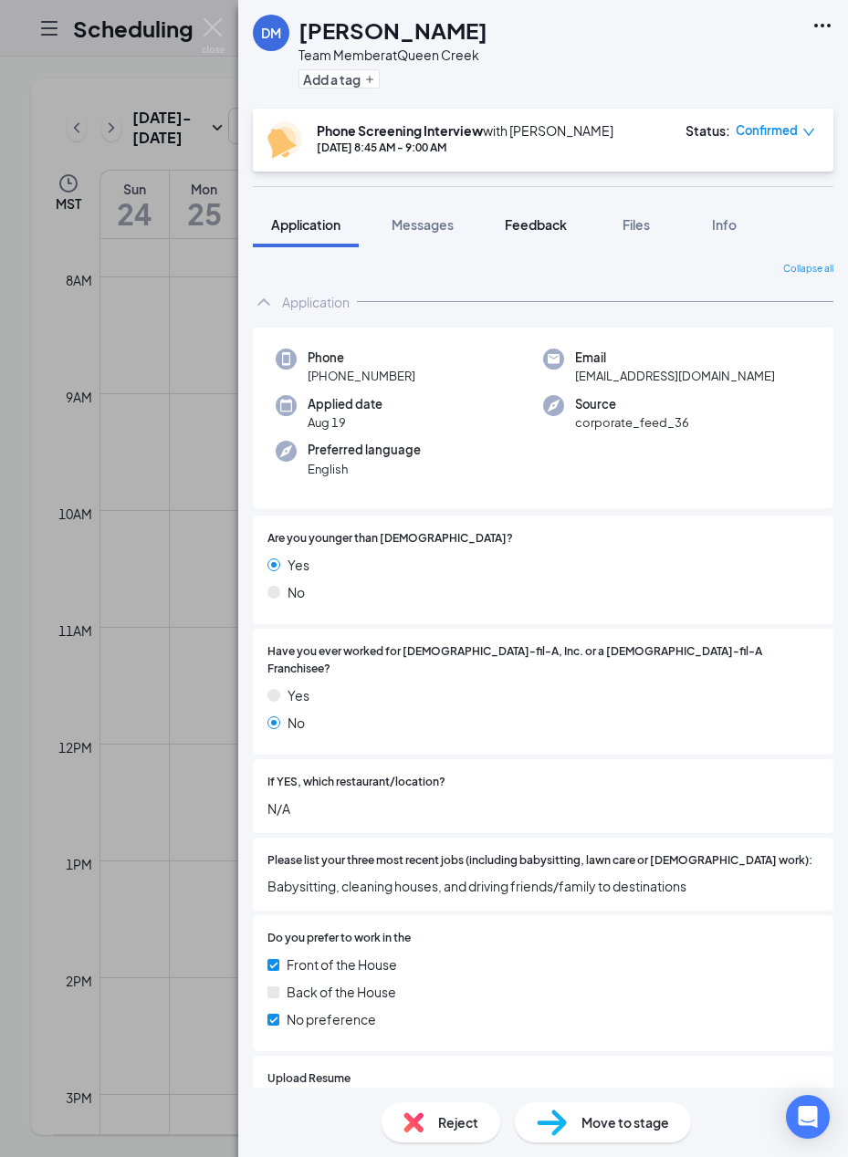
drag, startPoint x: 558, startPoint y: 226, endPoint x: 544, endPoint y: 209, distance: 22.1
click at [558, 226] on span "Feedback" at bounding box center [536, 224] width 62 height 16
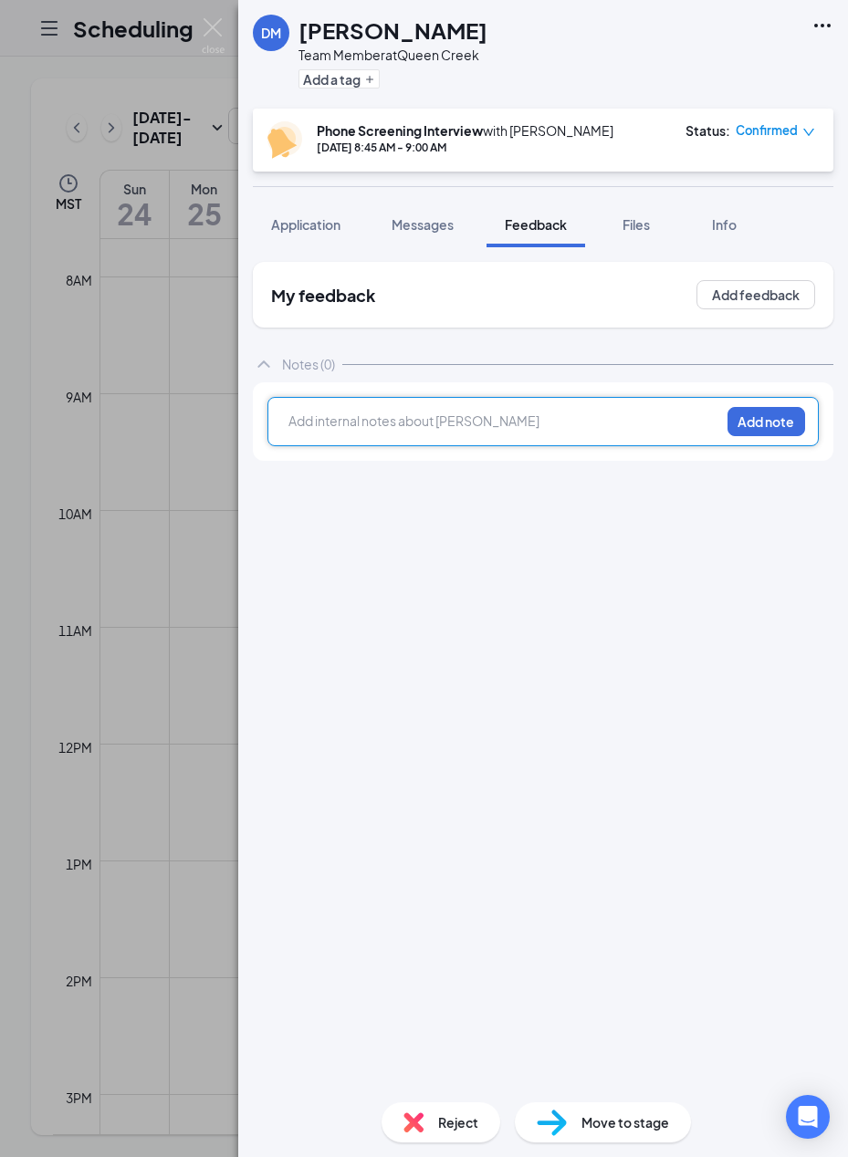
click at [517, 427] on div "[PERSON_NAME] Team Member at [GEOGRAPHIC_DATA] Add a tag Phone Screening Interv…" at bounding box center [543, 578] width 610 height 1157
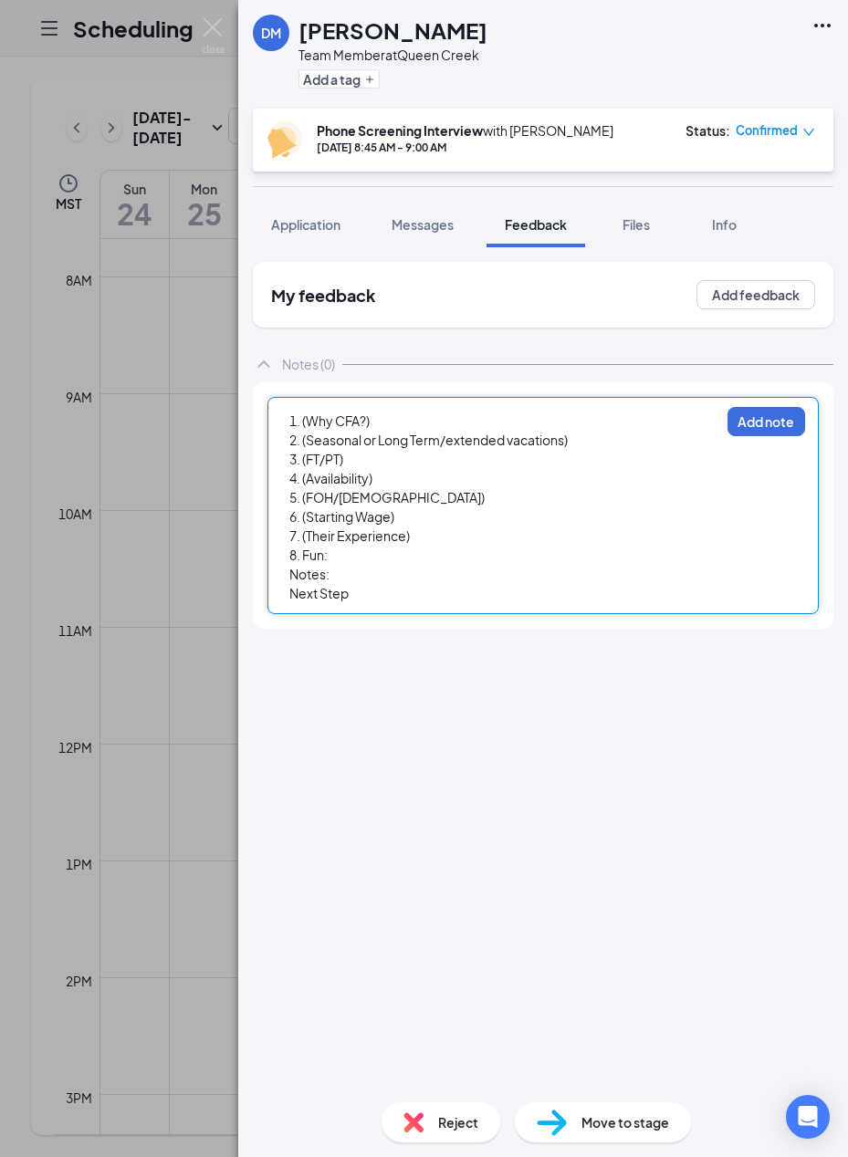
click at [468, 424] on div "1. (Why CFA?)" at bounding box center [504, 421] width 430 height 19
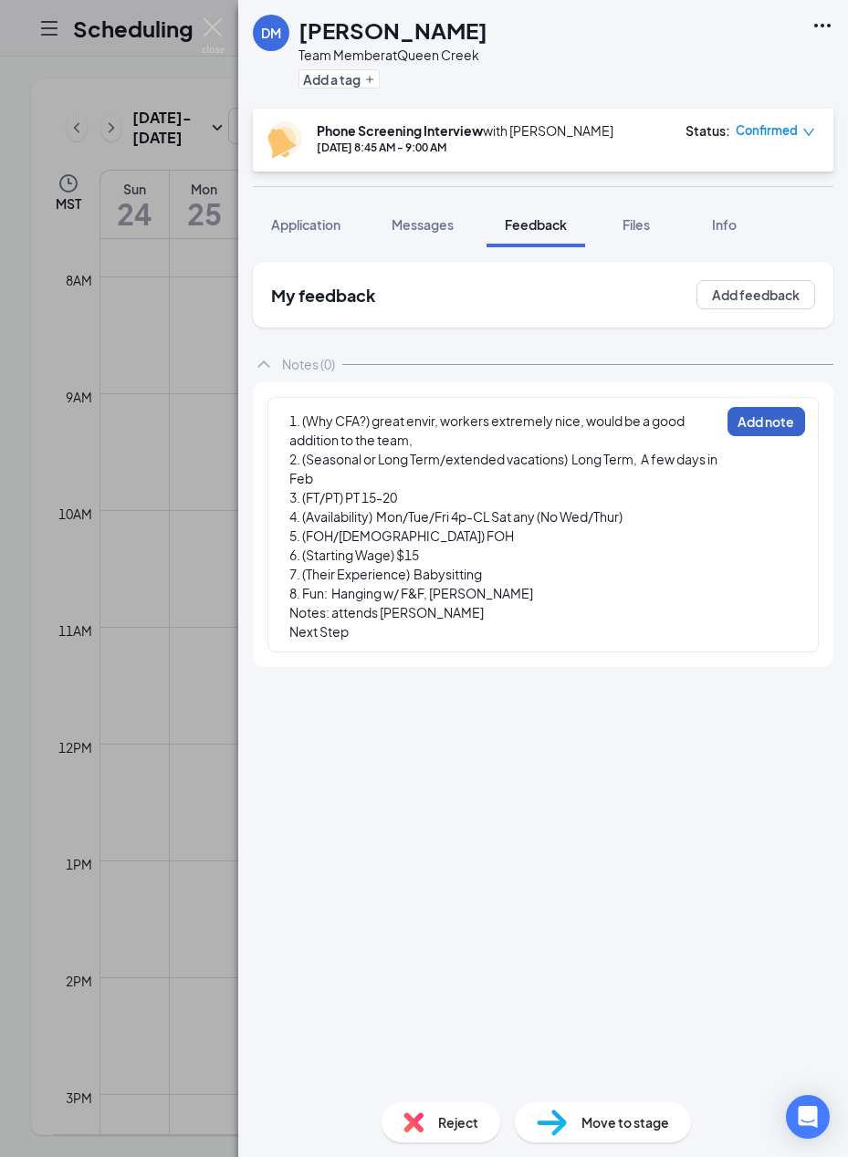
click at [762, 422] on button "Add note" at bounding box center [766, 421] width 78 height 29
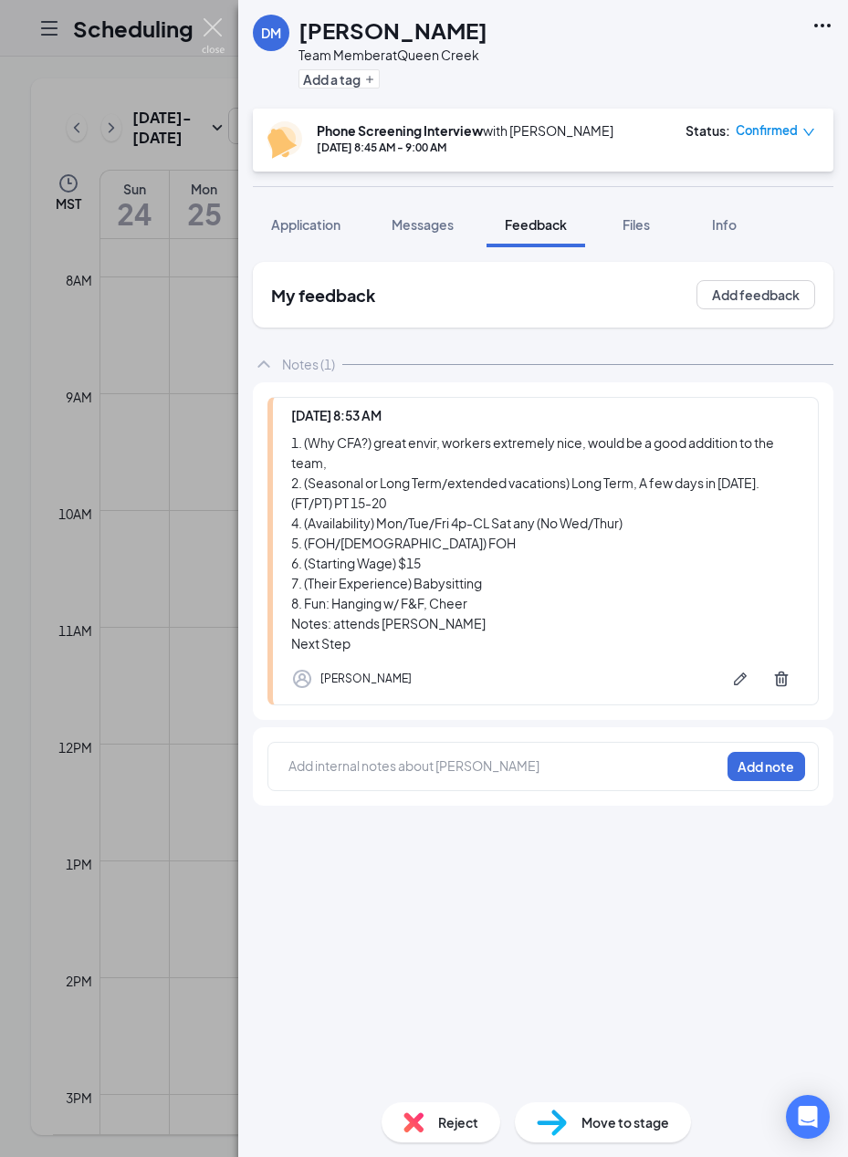
click at [214, 32] on img at bounding box center [213, 36] width 23 height 36
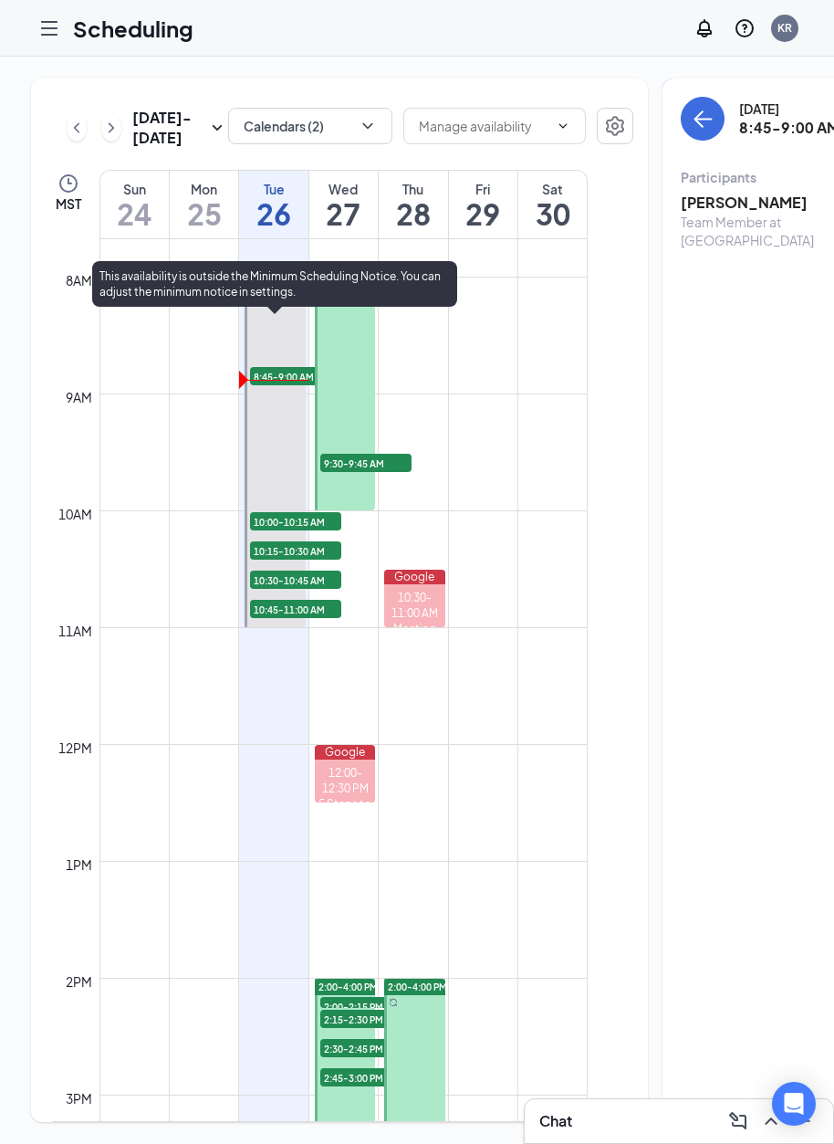
click at [279, 530] on span "10:00-10:15 AM" at bounding box center [295, 521] width 91 height 18
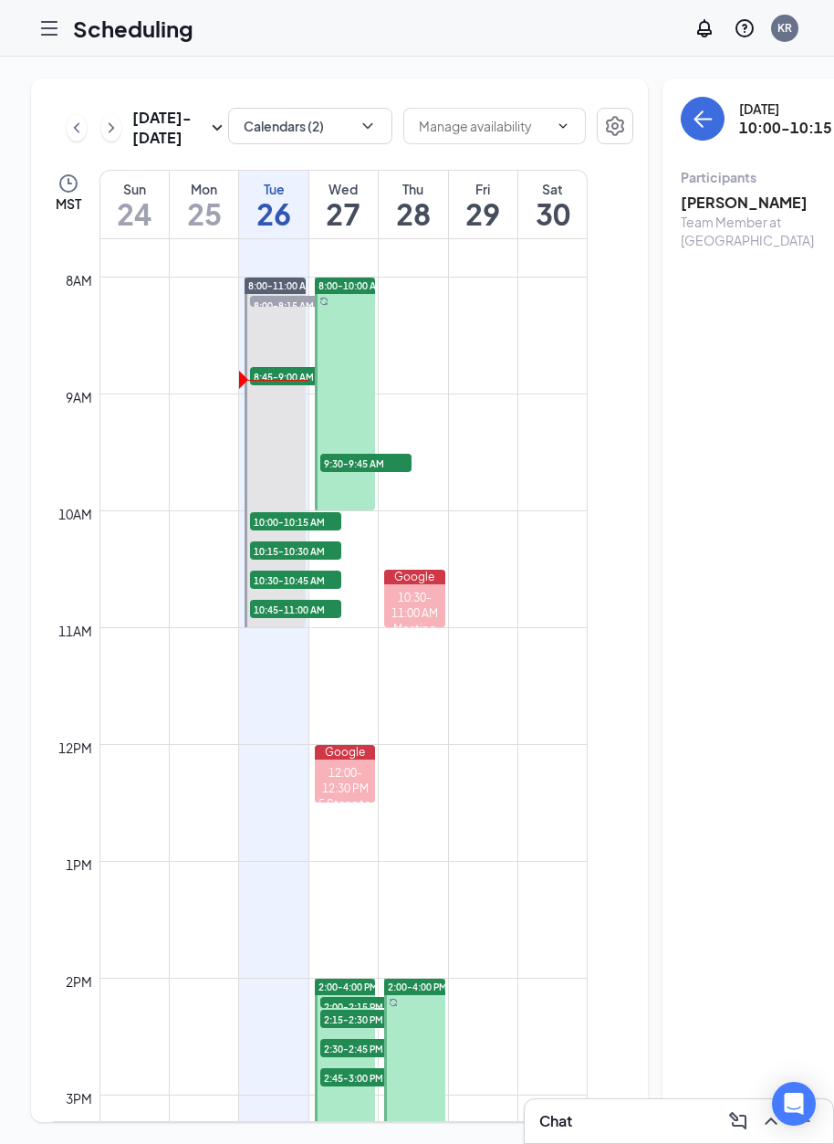
click at [736, 203] on h3 "[PERSON_NAME]" at bounding box center [777, 203] width 192 height 20
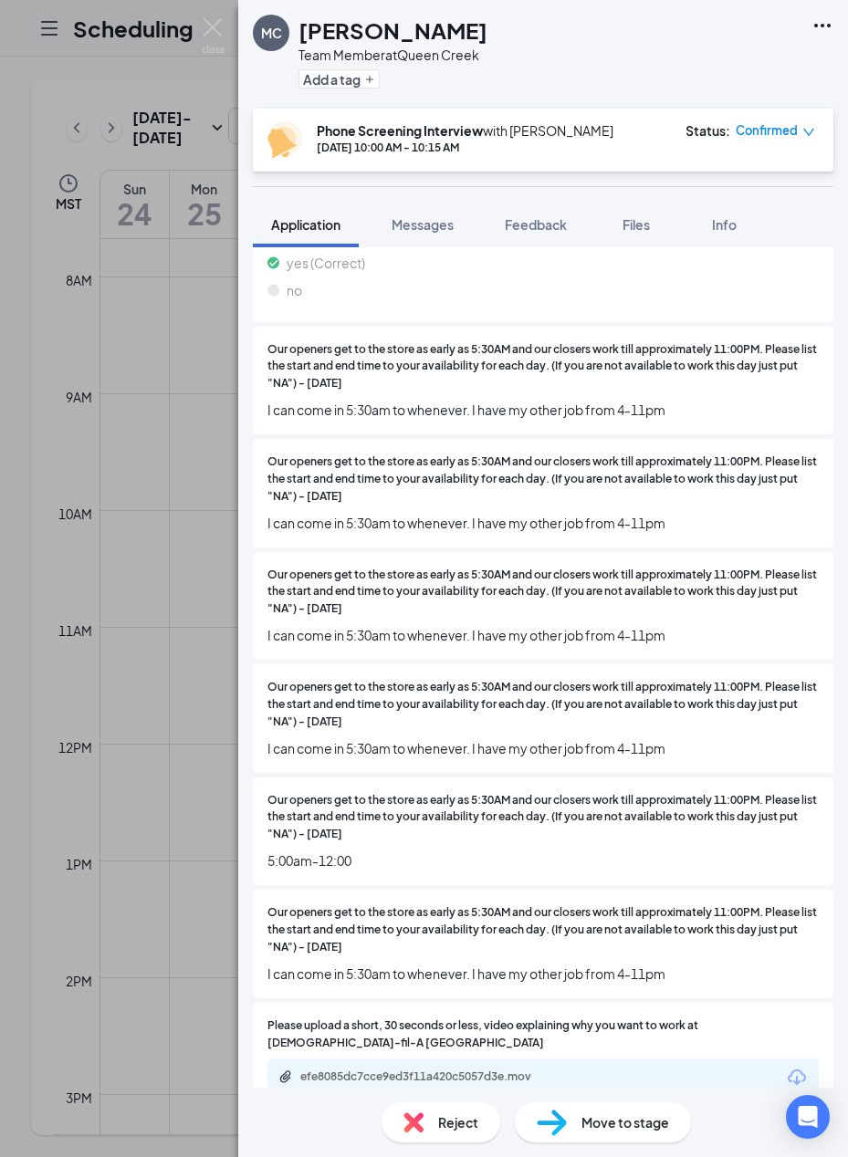
scroll to position [1564, 0]
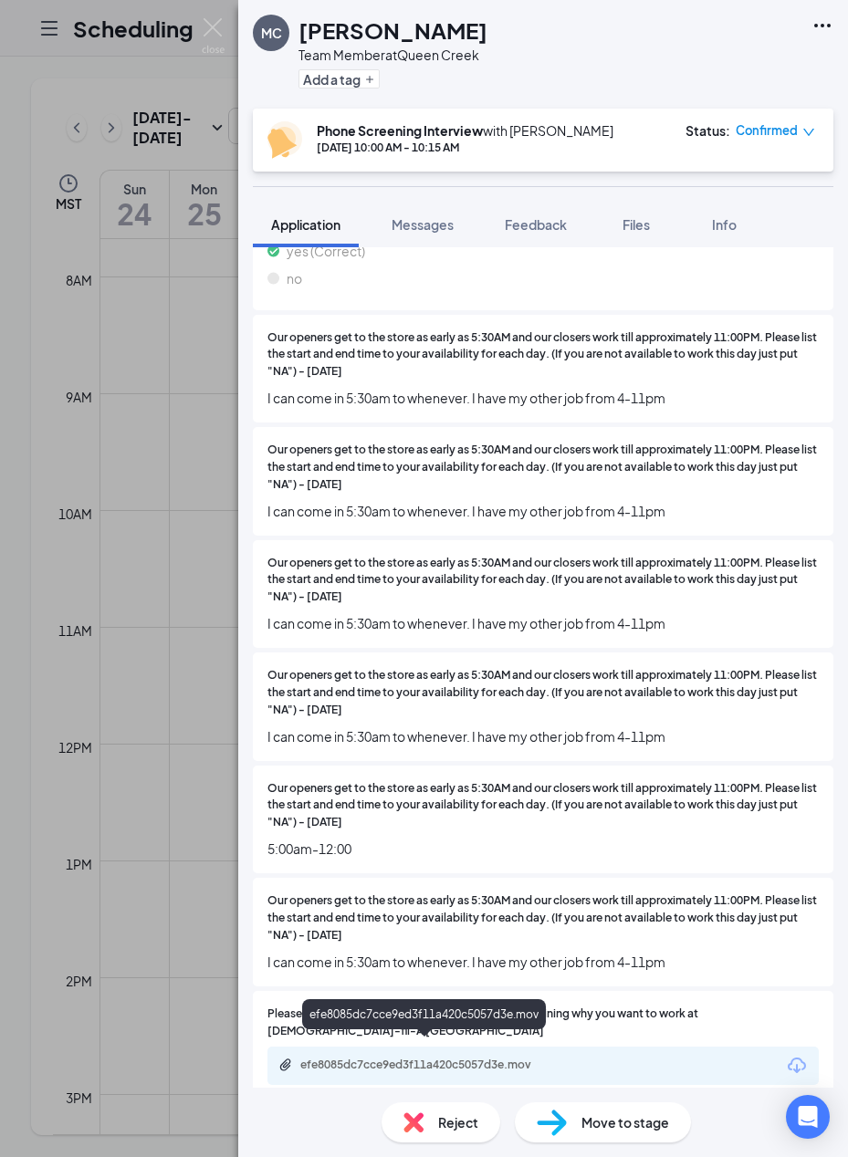
click at [445, 1058] on div "efe8085dc7cce9ed3f11a420c5057d3e.mov" at bounding box center [428, 1065] width 256 height 15
